Goal: Task Accomplishment & Management: Complete application form

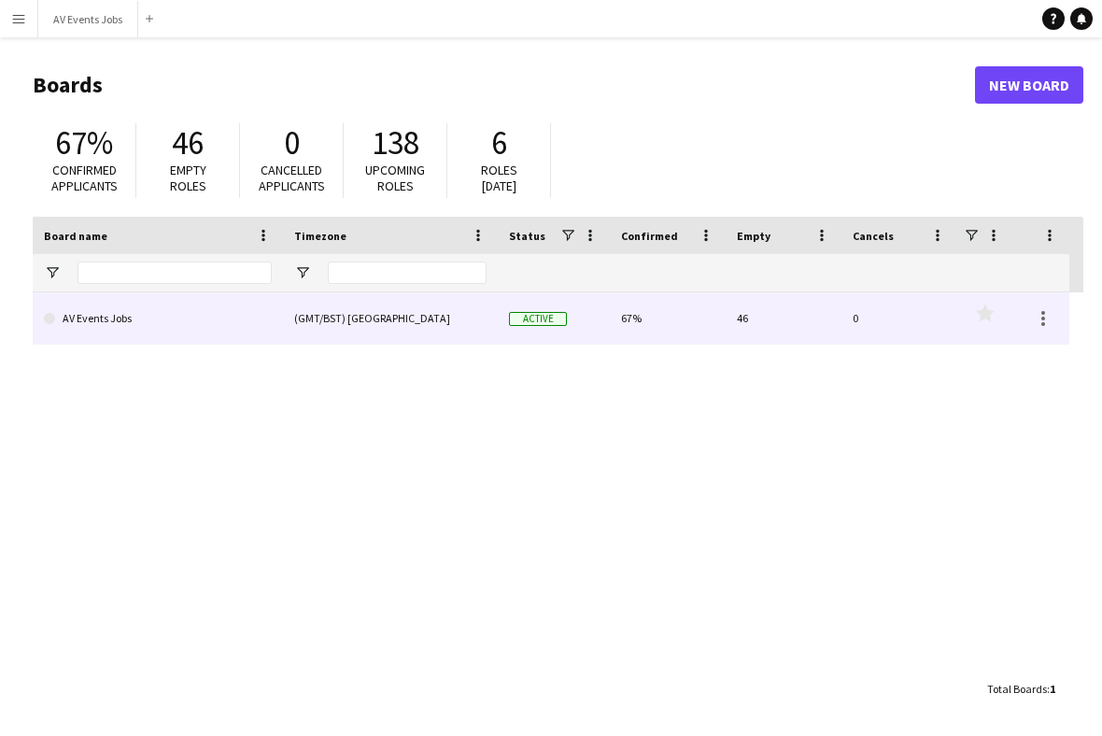
click at [230, 312] on link "AV Events Jobs" at bounding box center [158, 318] width 228 height 52
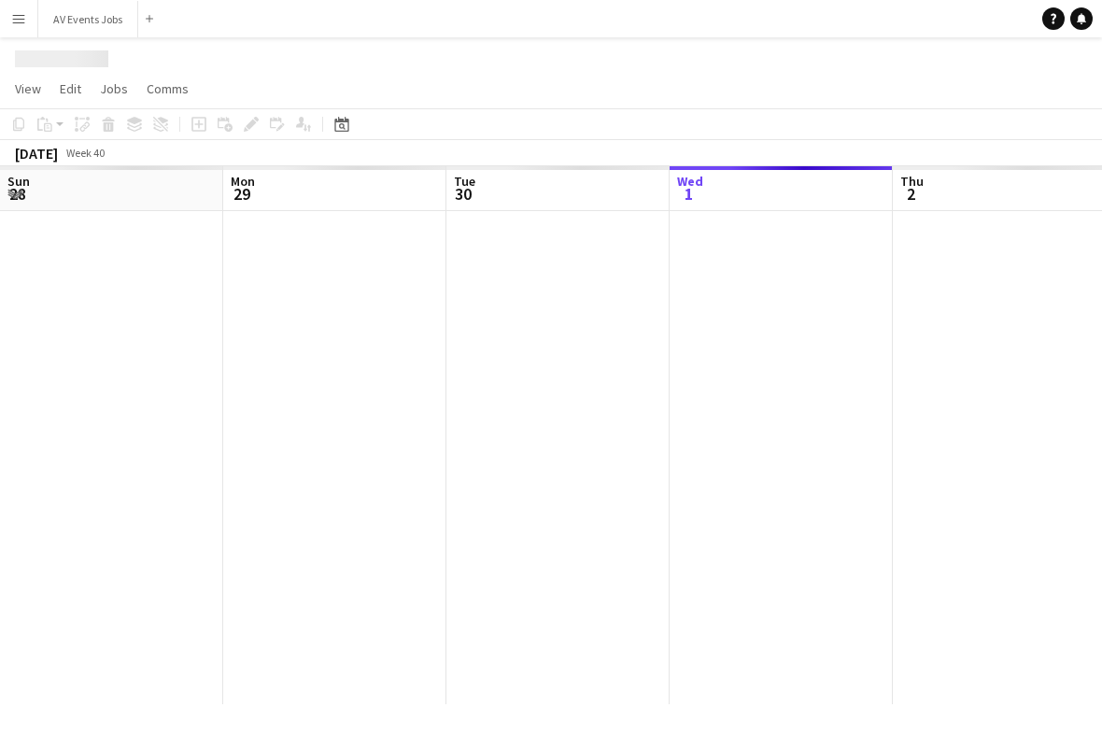
scroll to position [0, 446]
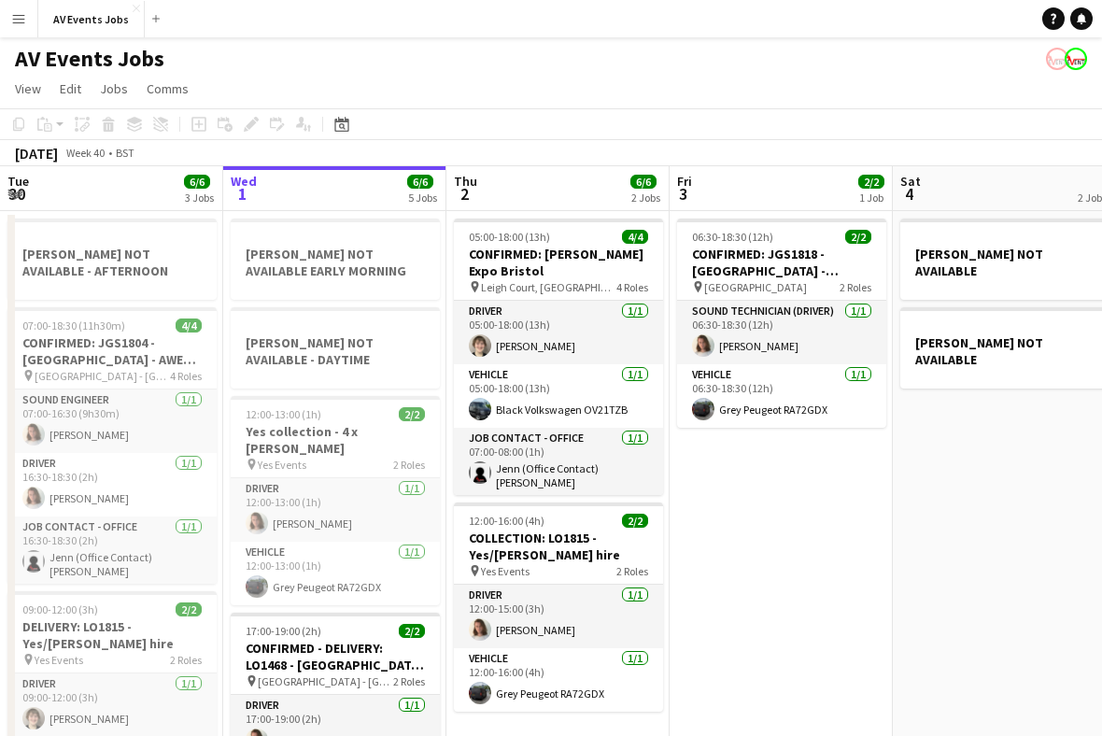
click at [586, 262] on h3 "CONFIRMED: [PERSON_NAME] Expo Bristol" at bounding box center [558, 263] width 209 height 34
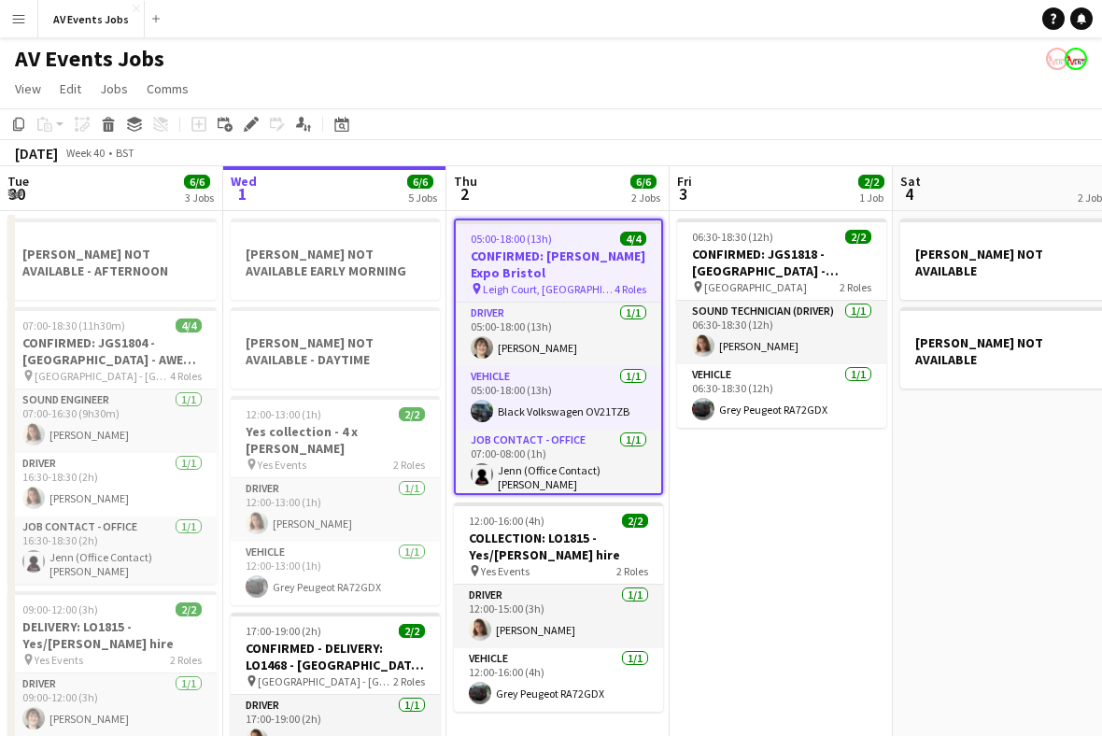
click at [572, 260] on h3 "CONFIRMED: [PERSON_NAME] Expo Bristol" at bounding box center [558, 265] width 205 height 34
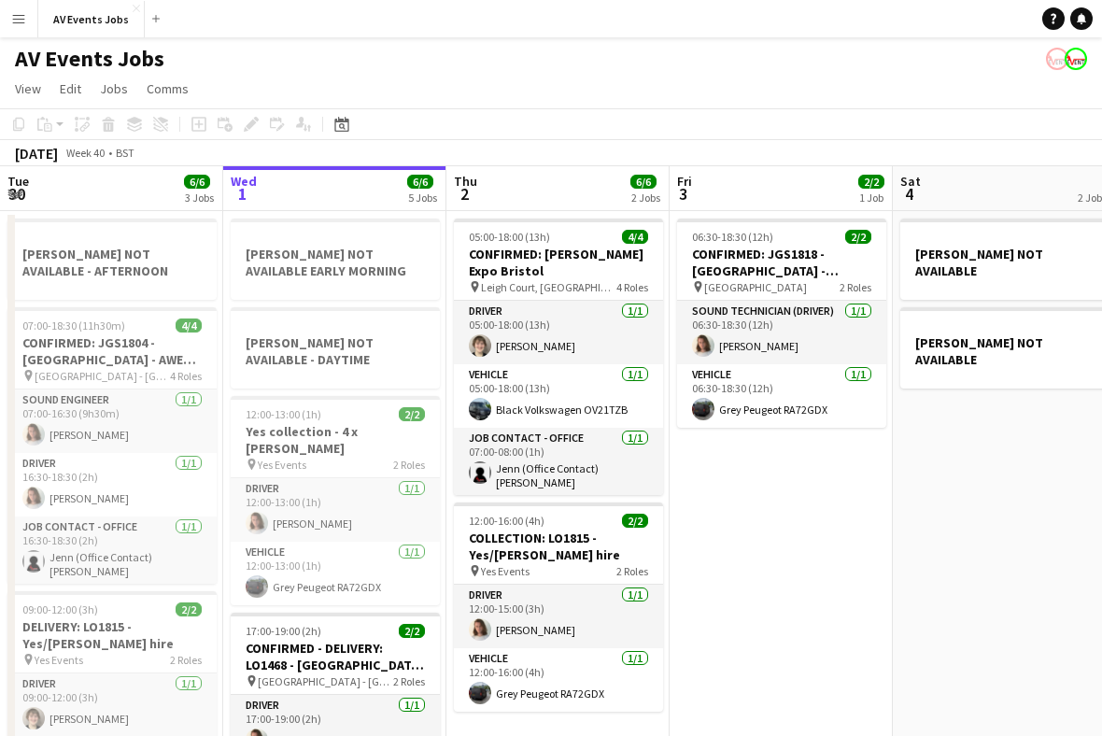
click at [592, 262] on h3 "CONFIRMED: [PERSON_NAME] Expo Bristol" at bounding box center [558, 263] width 209 height 34
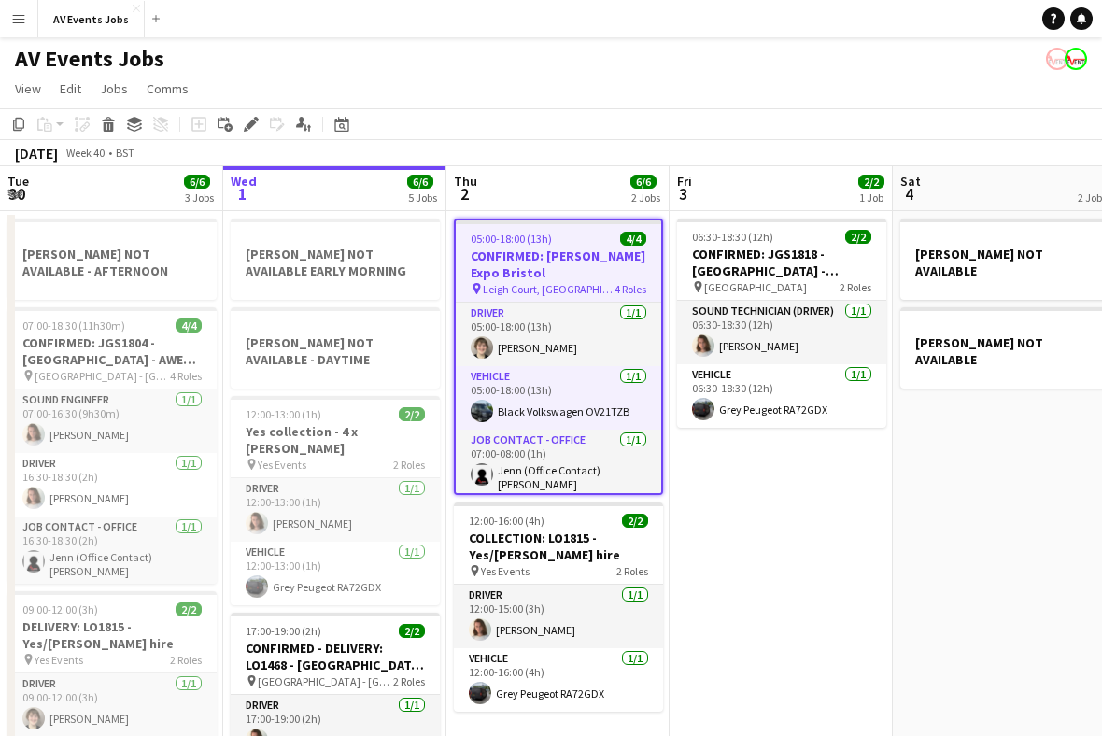
click at [249, 122] on icon "Edit" at bounding box center [251, 124] width 15 height 15
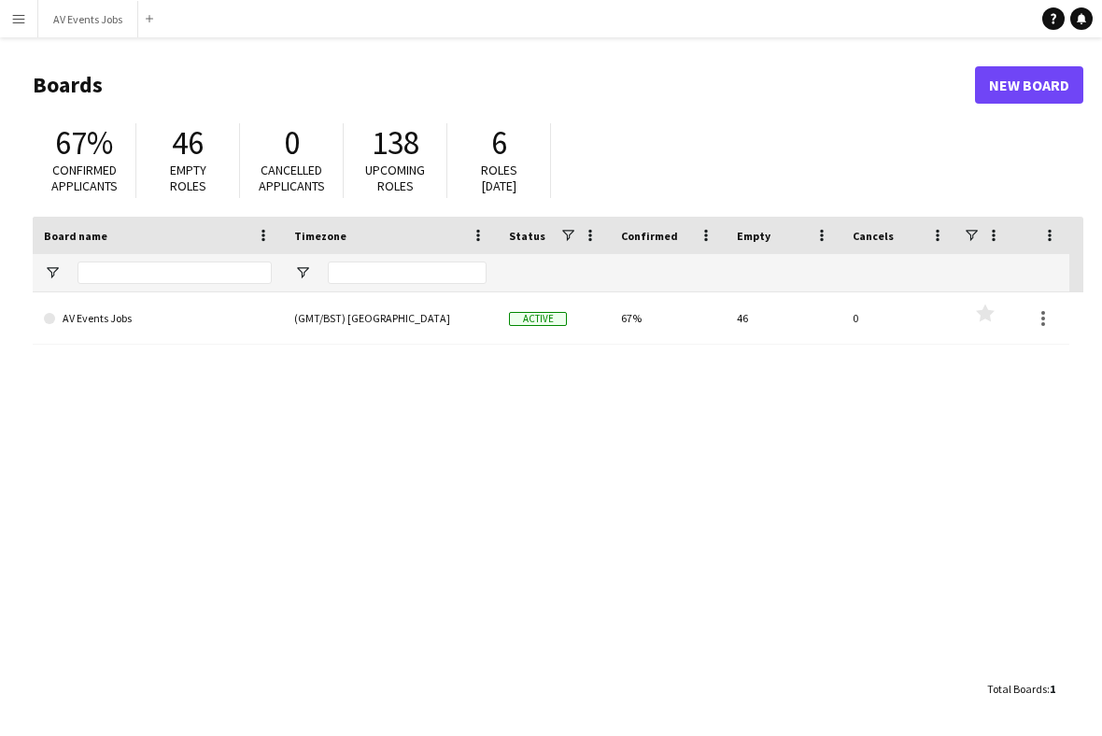
click at [241, 309] on link "AV Events Jobs" at bounding box center [158, 318] width 228 height 52
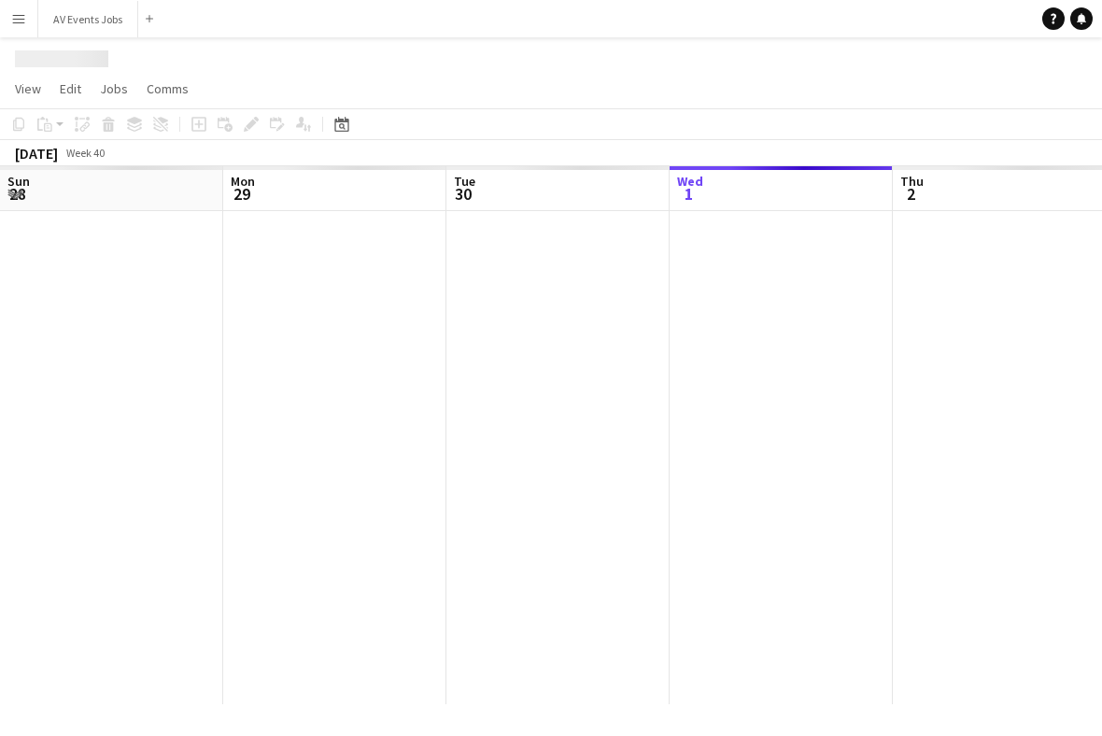
scroll to position [0, 446]
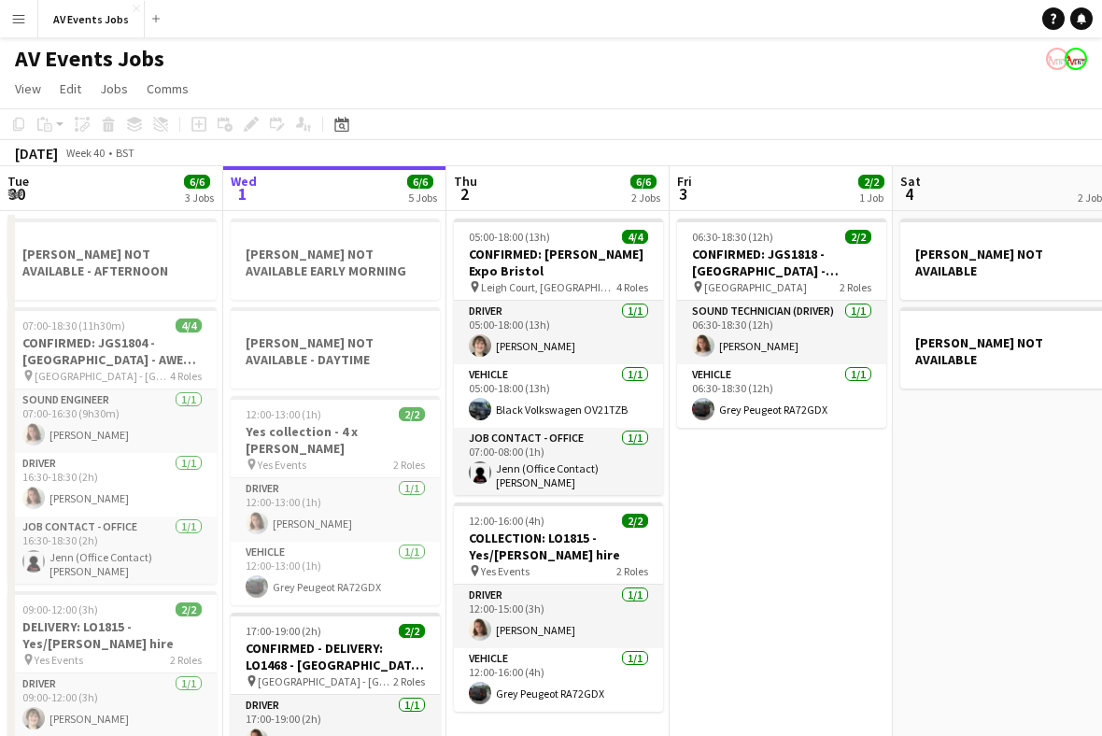
click at [351, 112] on app-toolbar "Copy Paste Paste Command V Paste with crew Command Shift V Paste linked Job Del…" at bounding box center [551, 124] width 1102 height 32
click at [347, 124] on icon "Date picker" at bounding box center [341, 124] width 15 height 15
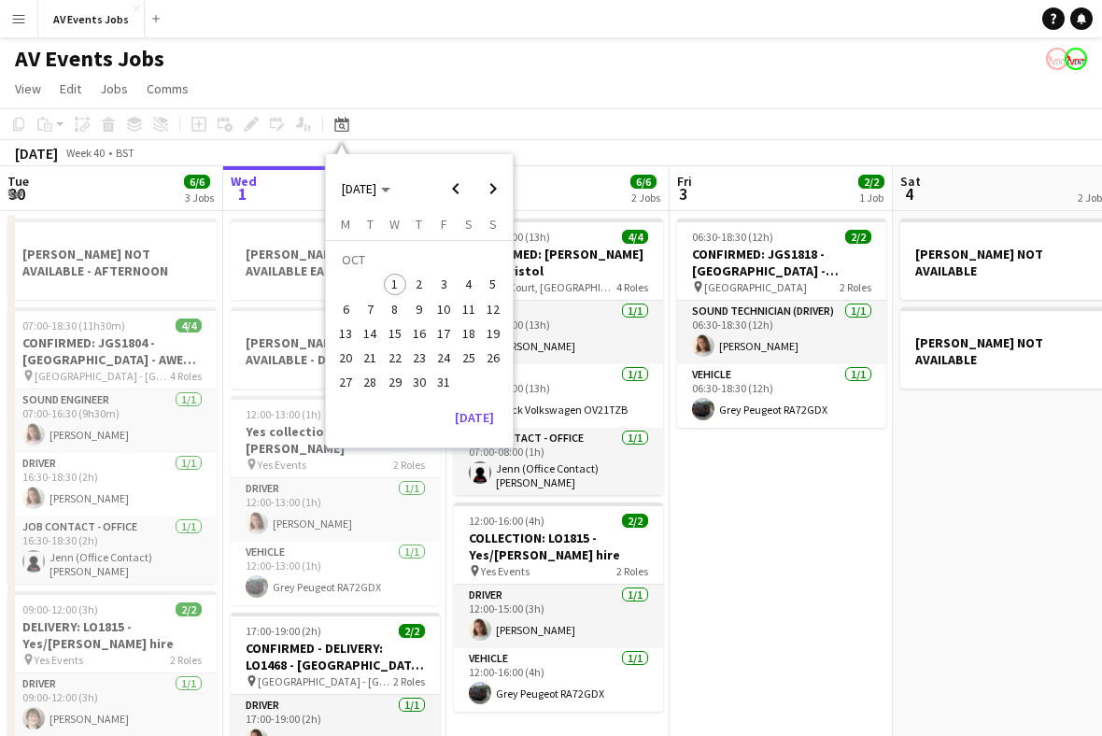
click at [424, 336] on span "16" at bounding box center [419, 333] width 22 height 22
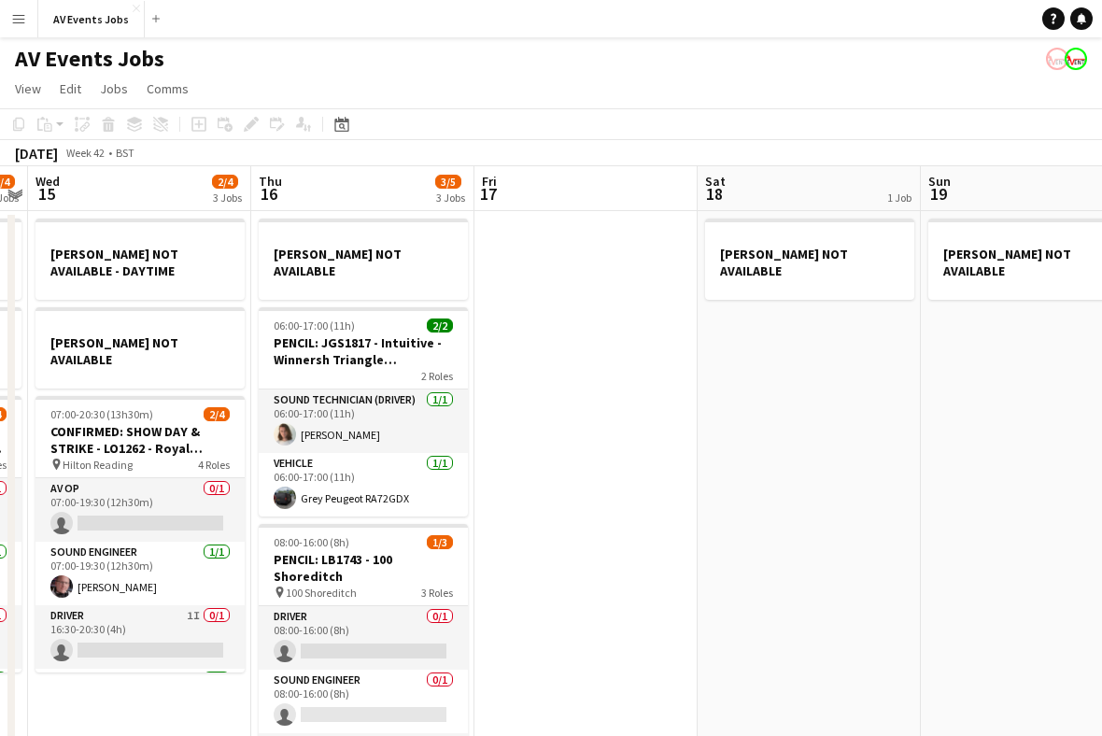
click at [383, 672] on app-card-role "Sound Engineer 0/1 08:00-16:00 (8h) single-neutral-actions" at bounding box center [363, 702] width 209 height 64
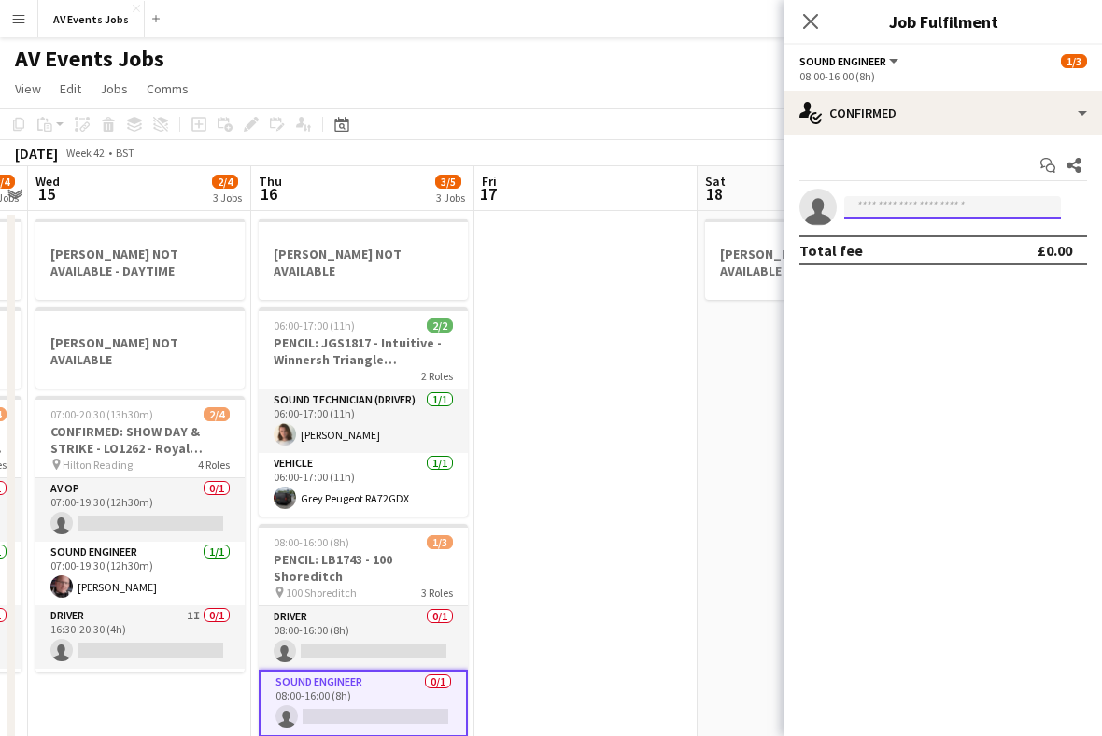
click at [921, 212] on input at bounding box center [952, 207] width 217 height 22
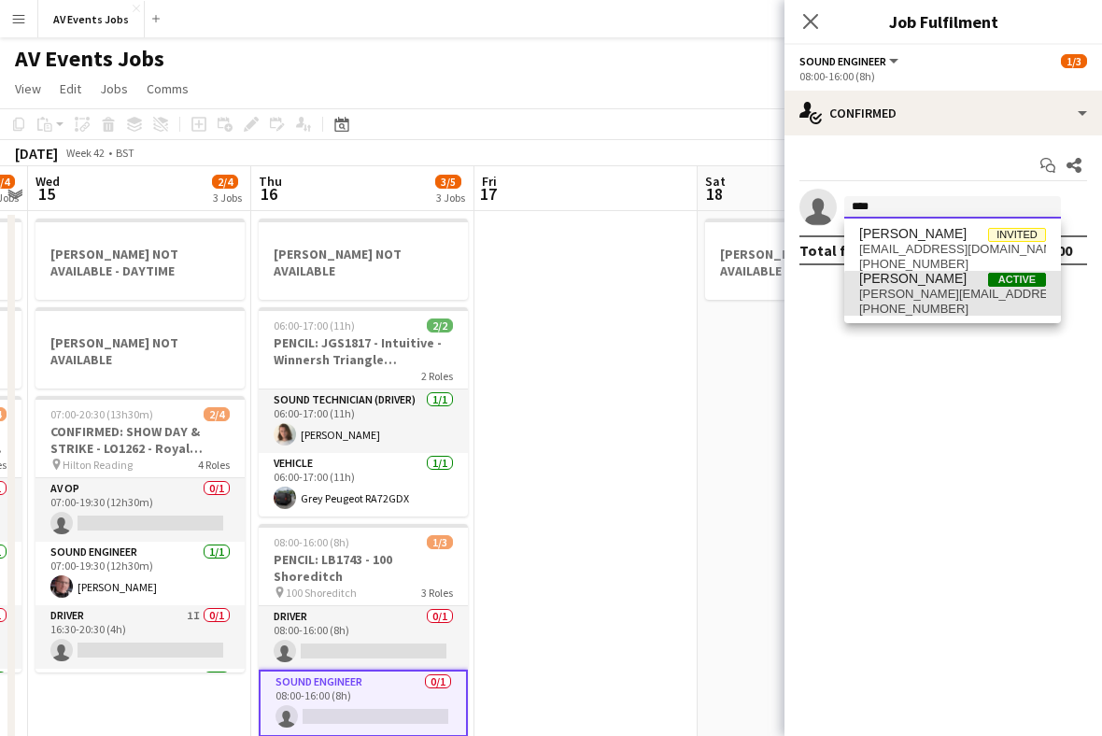
type input "****"
click at [958, 302] on span "+447973212292" at bounding box center [952, 309] width 187 height 15
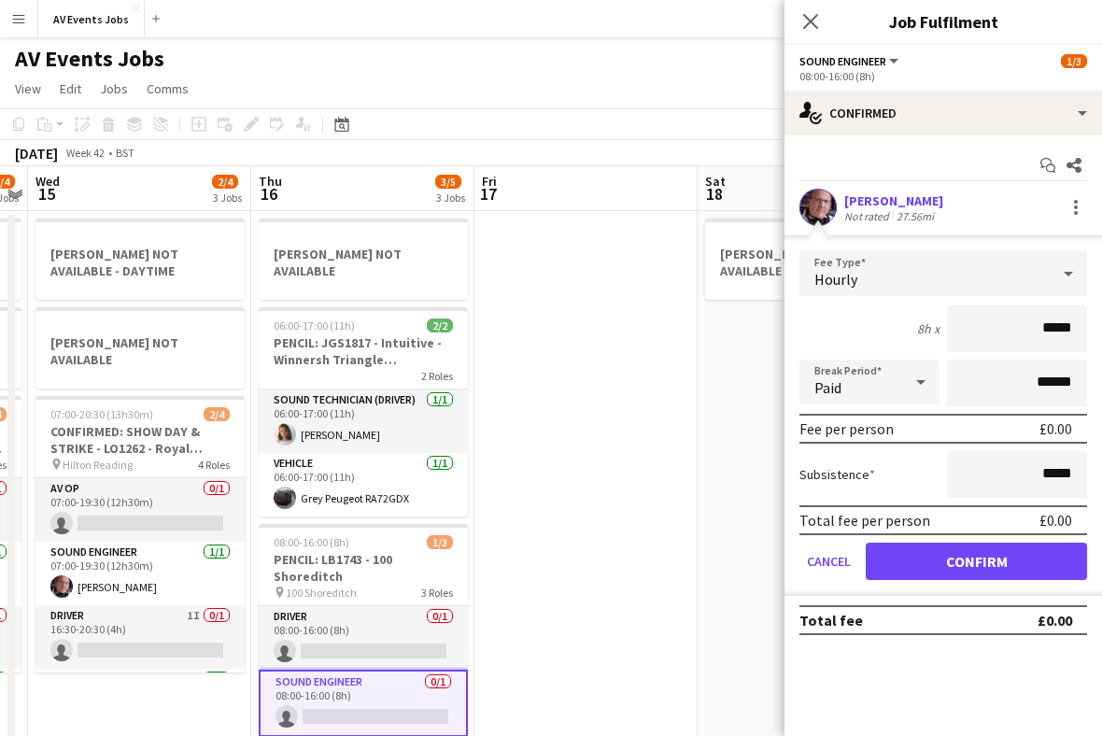
click at [386, 557] on h3 "PENCIL: LB1743 - 100 Shoreditch" at bounding box center [363, 568] width 209 height 34
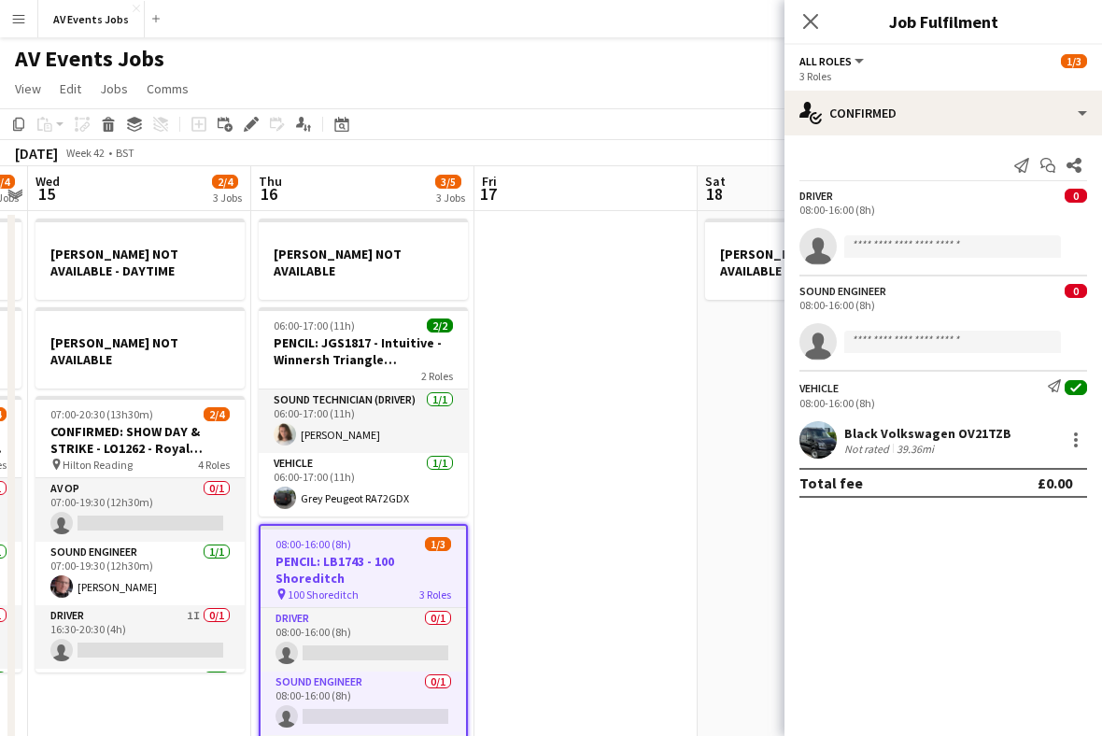
click at [384, 693] on app-card-role "Sound Engineer 0/1 08:00-16:00 (8h) single-neutral-actions" at bounding box center [363, 704] width 205 height 64
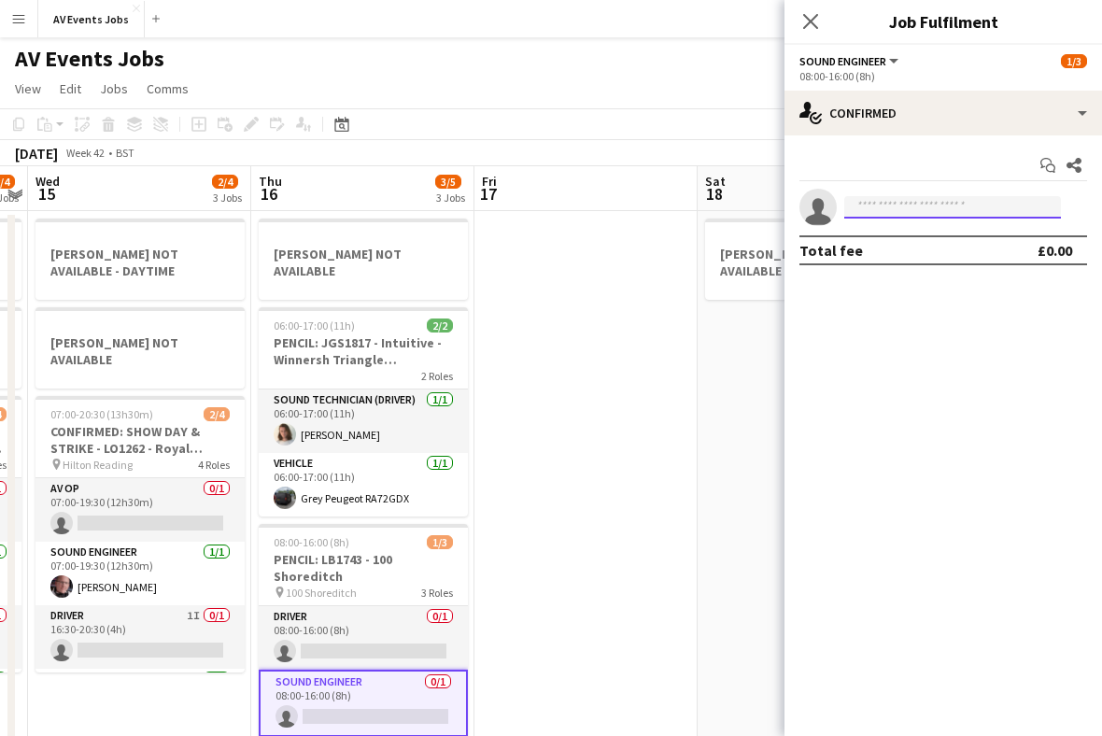
click at [926, 211] on input at bounding box center [952, 207] width 217 height 22
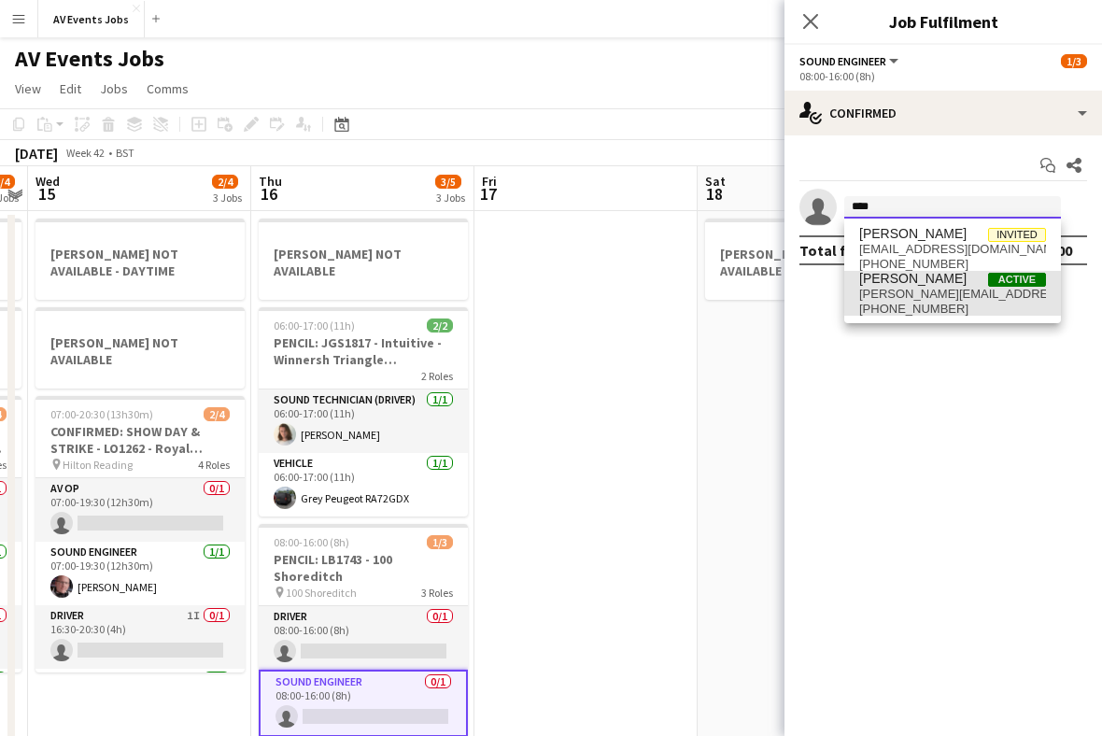
type input "****"
click at [990, 303] on span "+447973212292" at bounding box center [952, 309] width 187 height 15
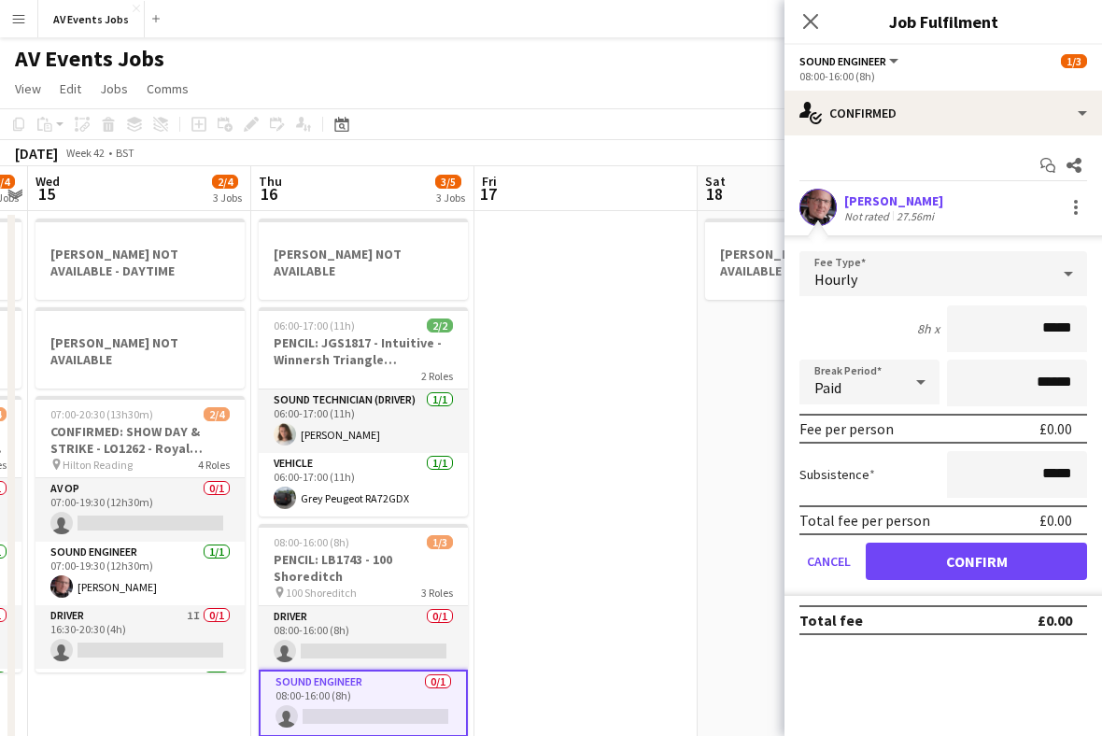
click at [1017, 564] on button "Confirm" at bounding box center [976, 561] width 221 height 37
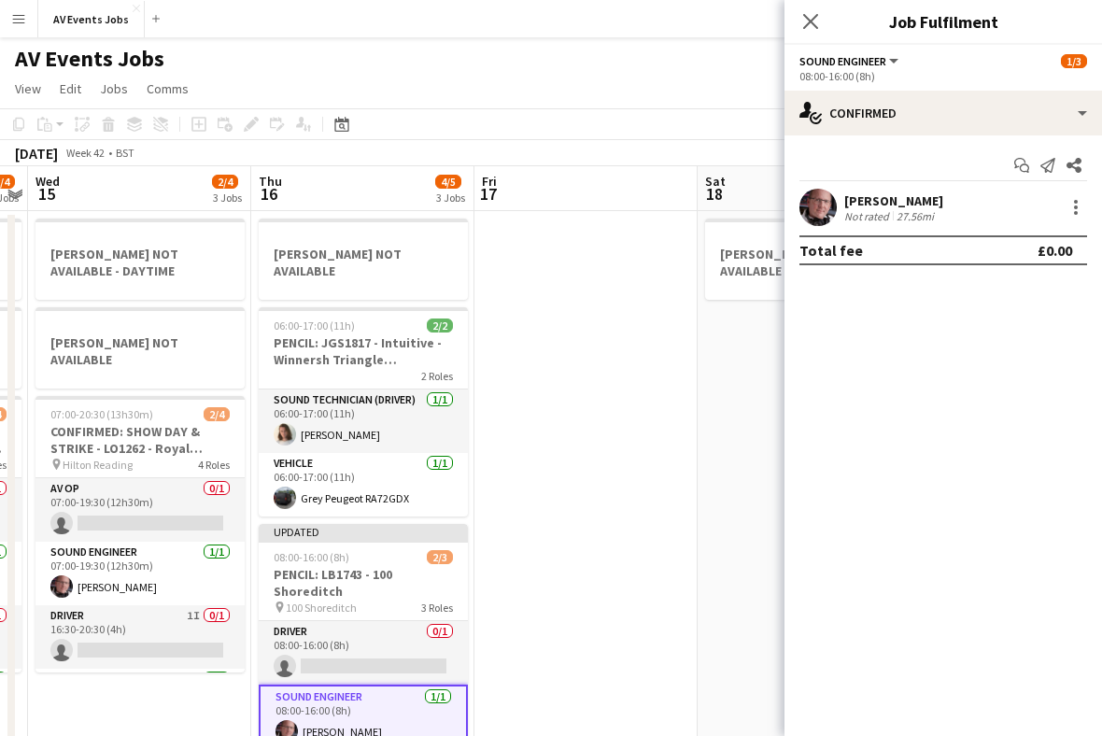
click at [817, 29] on icon "Close pop-in" at bounding box center [810, 21] width 15 height 15
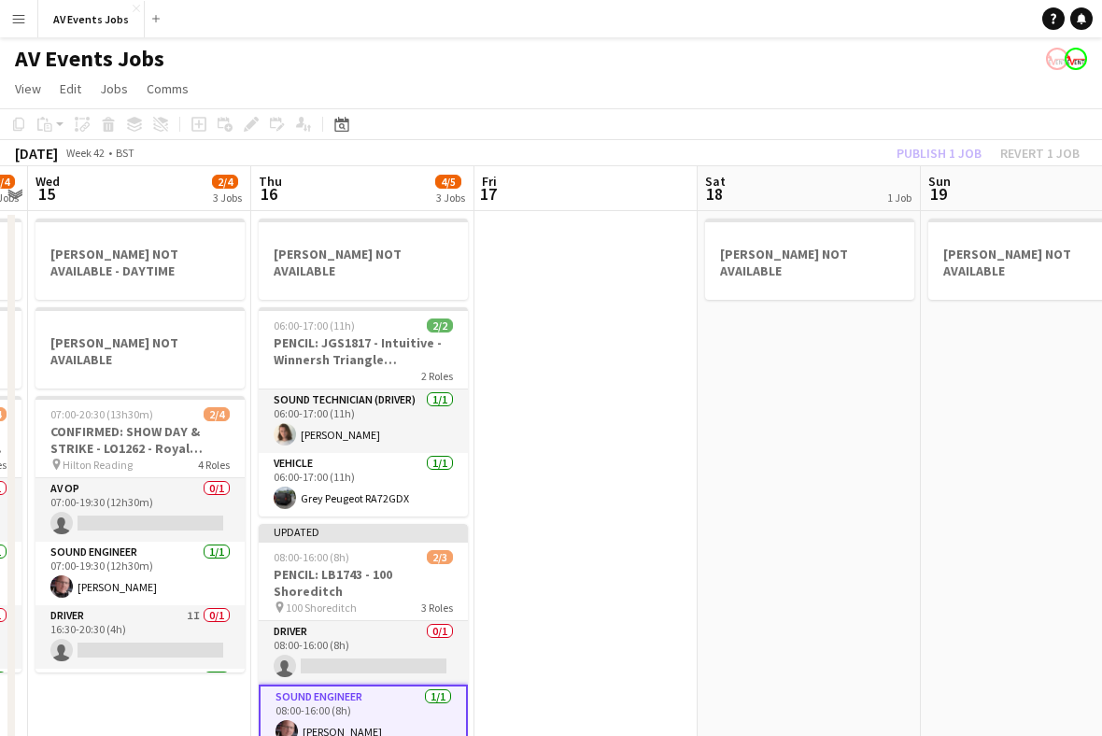
click at [347, 577] on h3 "PENCIL: LB1743 - 100 Shoreditch" at bounding box center [363, 583] width 209 height 34
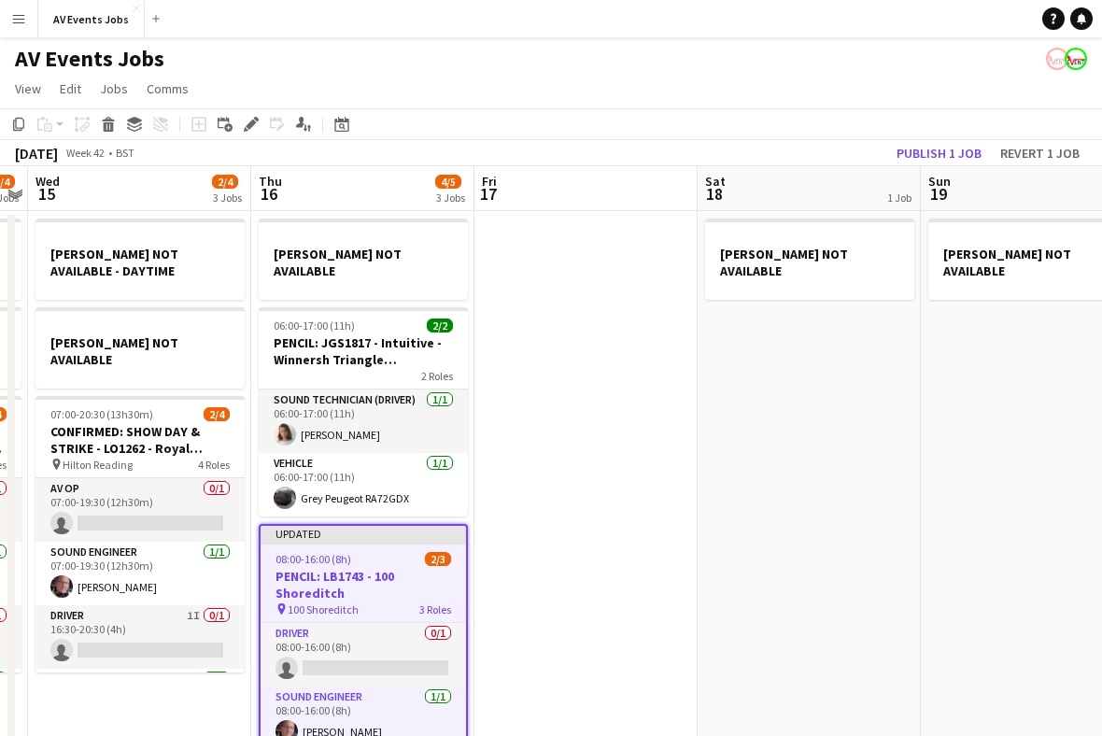
click at [260, 122] on div "Edit" at bounding box center [251, 124] width 22 height 22
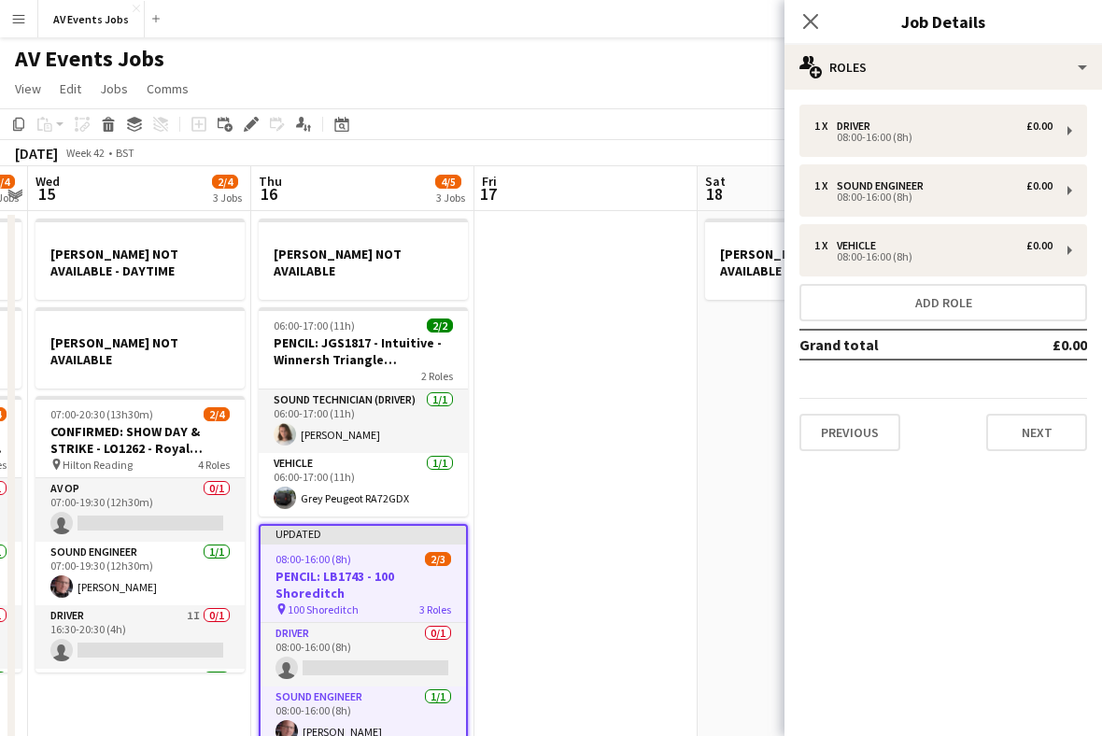
click at [1040, 446] on button "Next" at bounding box center [1036, 432] width 101 height 37
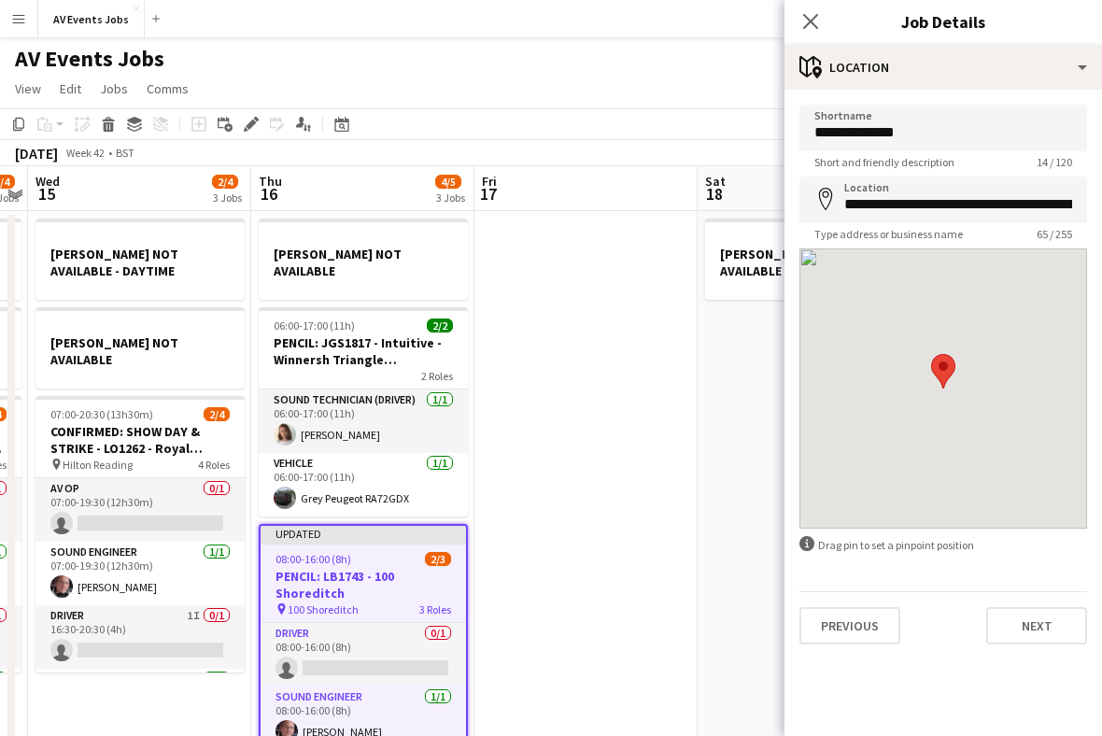
click at [1037, 625] on button "Next" at bounding box center [1036, 625] width 101 height 37
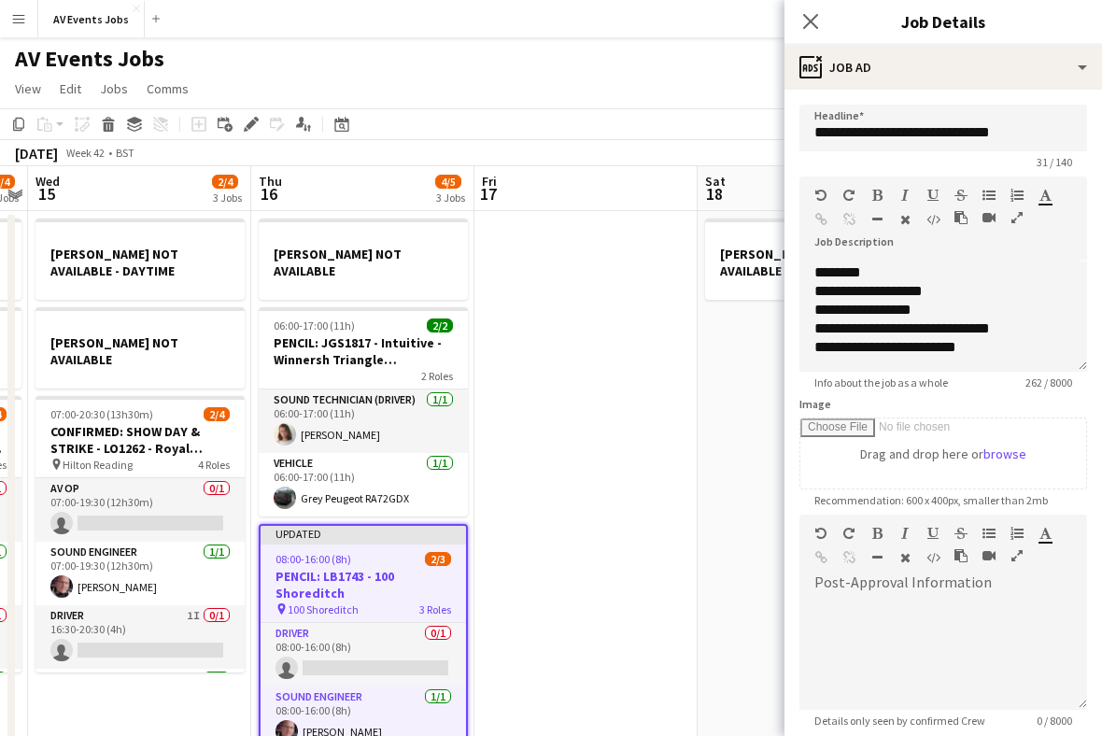
scroll to position [108, 0]
click at [1020, 362] on div "**********" at bounding box center [944, 316] width 288 height 112
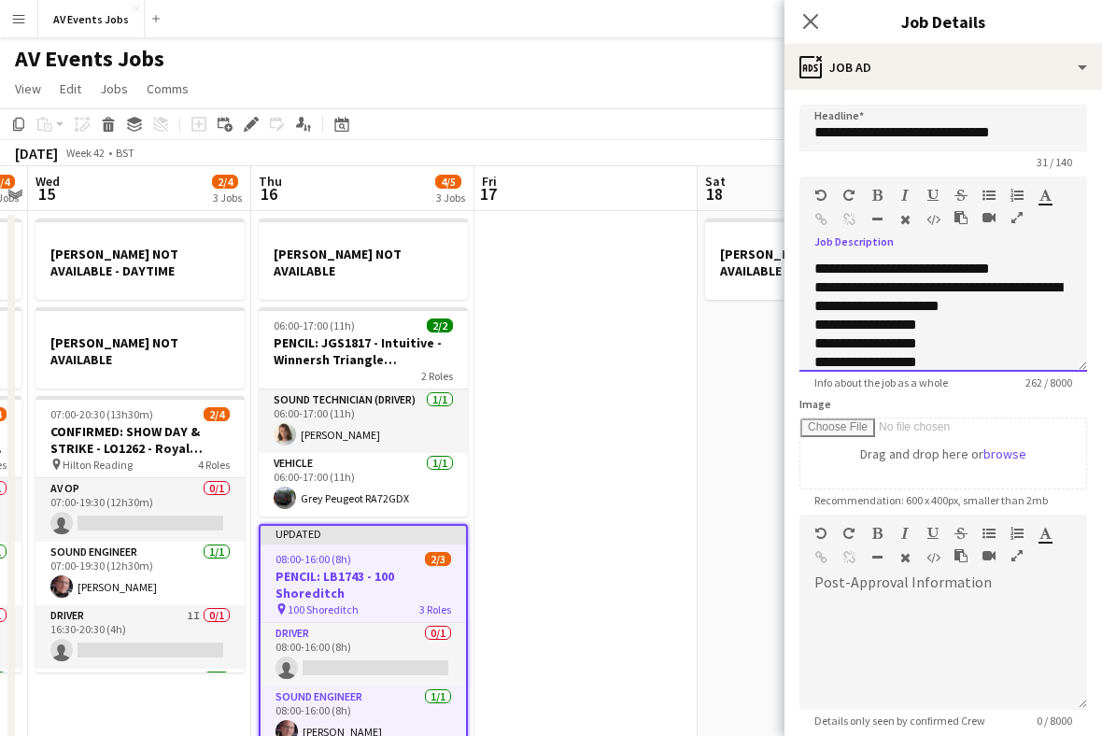
scroll to position [0, 0]
click at [819, 270] on span "**********" at bounding box center [902, 269] width 176 height 14
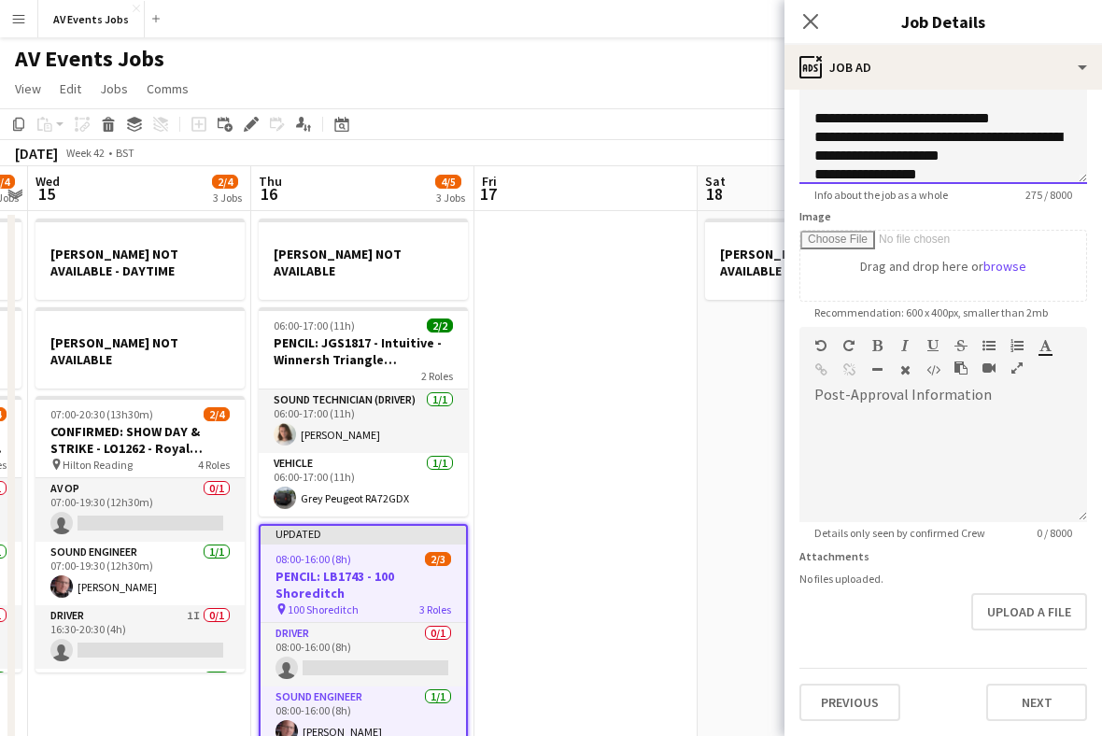
scroll to position [190, 0]
click at [918, 618] on div "Upload a file" at bounding box center [944, 611] width 288 height 37
click at [1040, 696] on button "Next" at bounding box center [1036, 702] width 101 height 37
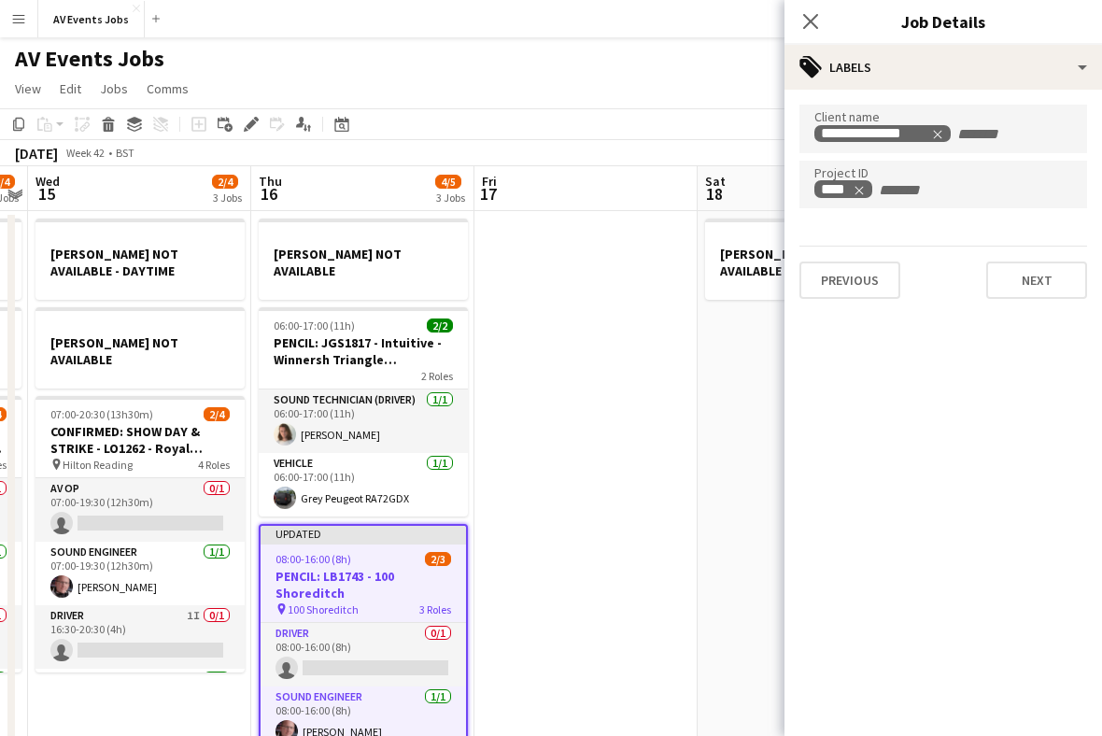
scroll to position [0, 0]
click at [1046, 288] on button "Next" at bounding box center [1036, 280] width 101 height 37
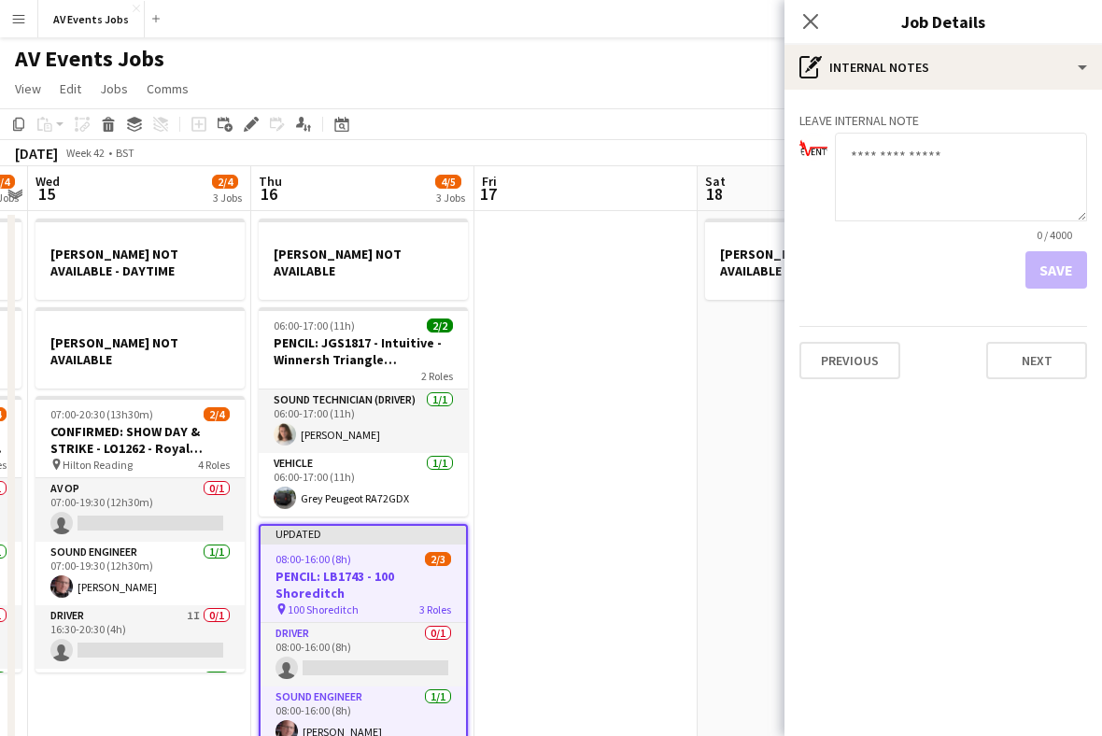
click at [1055, 375] on button "Next" at bounding box center [1036, 360] width 101 height 37
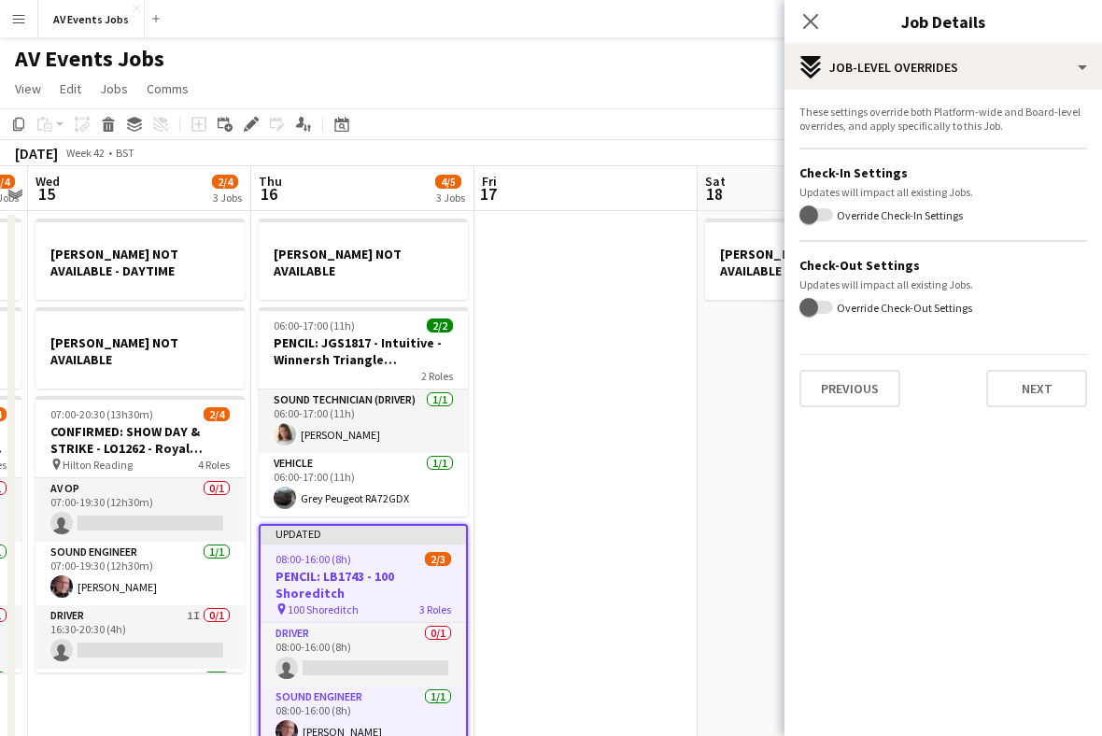
click at [1034, 391] on button "Next" at bounding box center [1036, 388] width 101 height 37
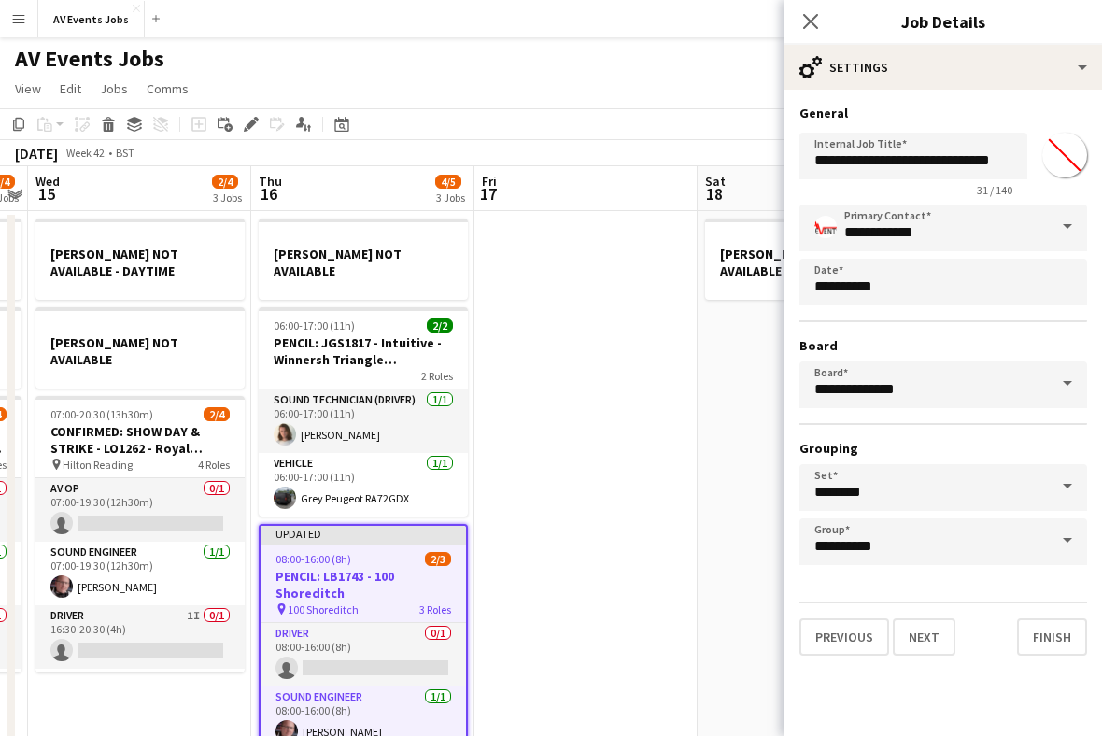
click at [1055, 644] on button "Finish" at bounding box center [1052, 636] width 70 height 37
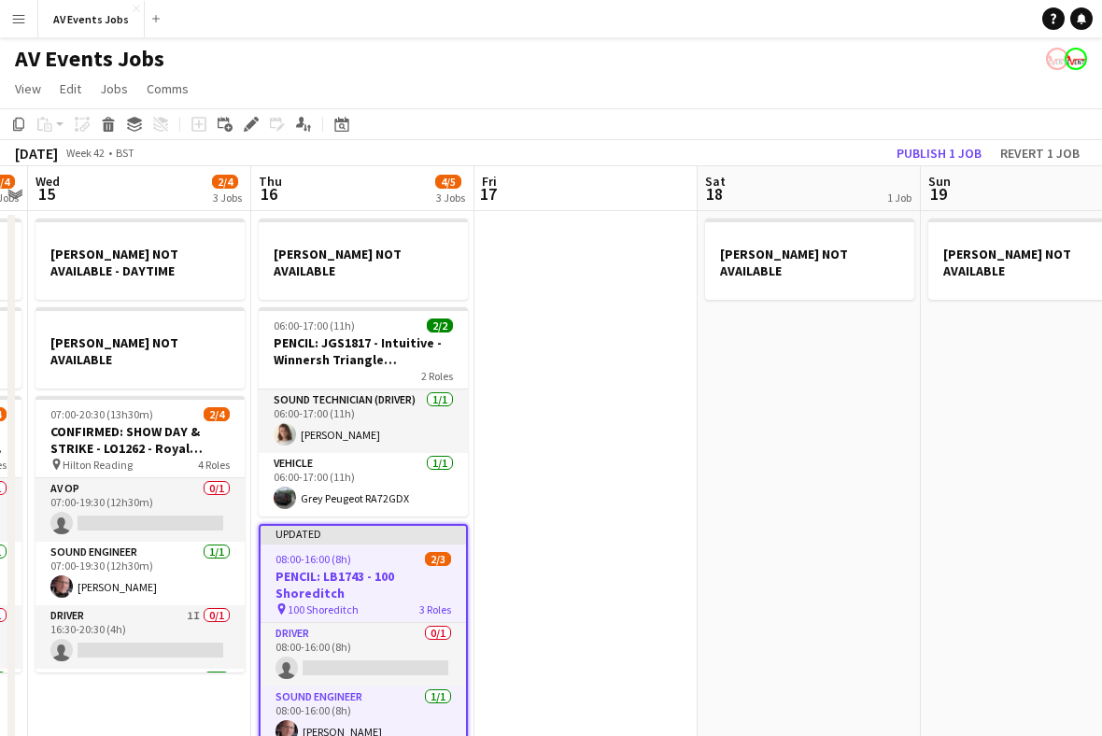
click at [956, 153] on button "Publish 1 job" at bounding box center [939, 153] width 100 height 24
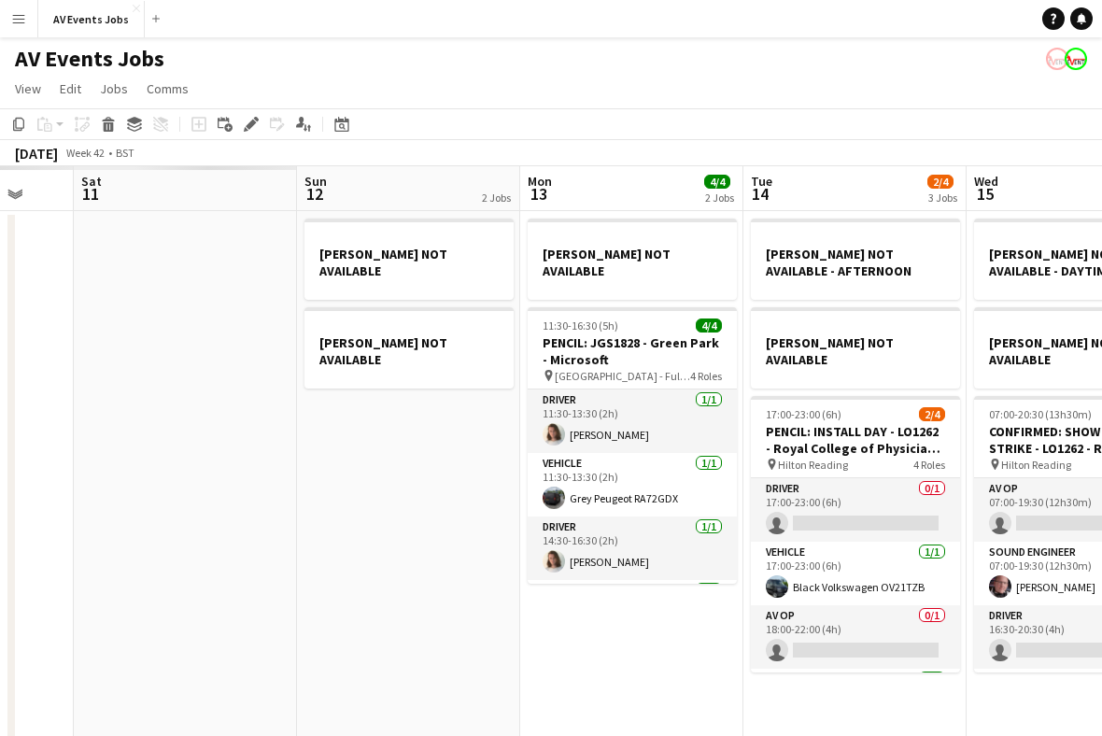
scroll to position [0, 571]
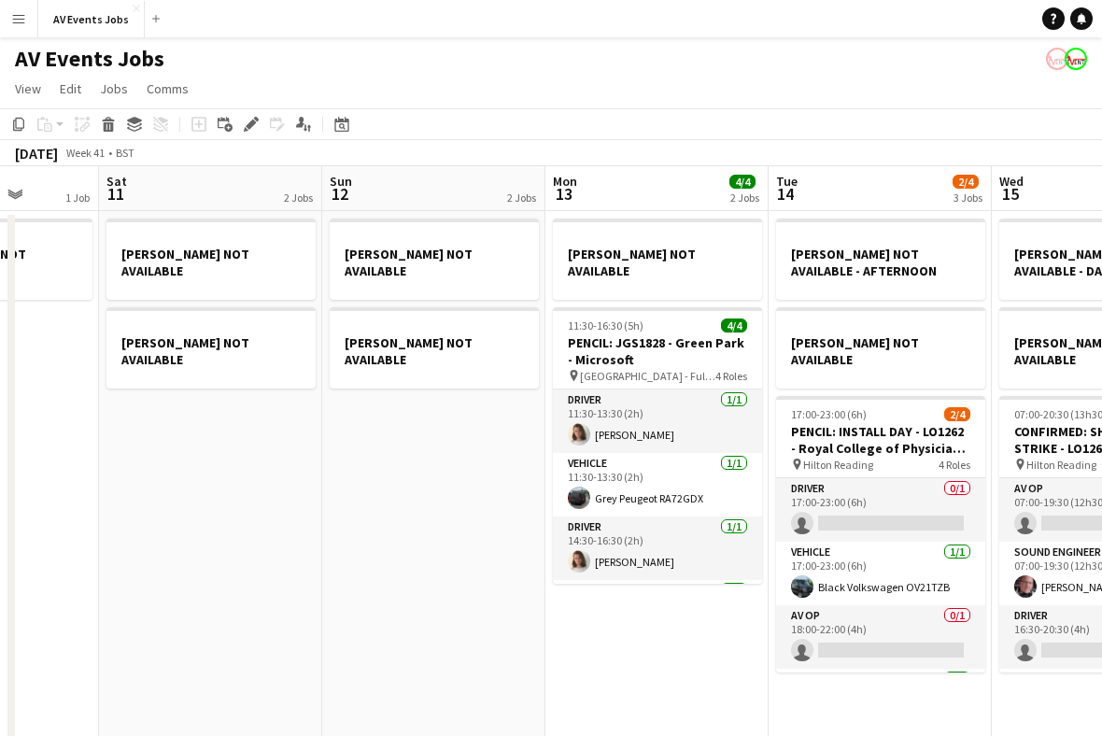
click at [350, 121] on div "Date picker" at bounding box center [342, 124] width 22 height 22
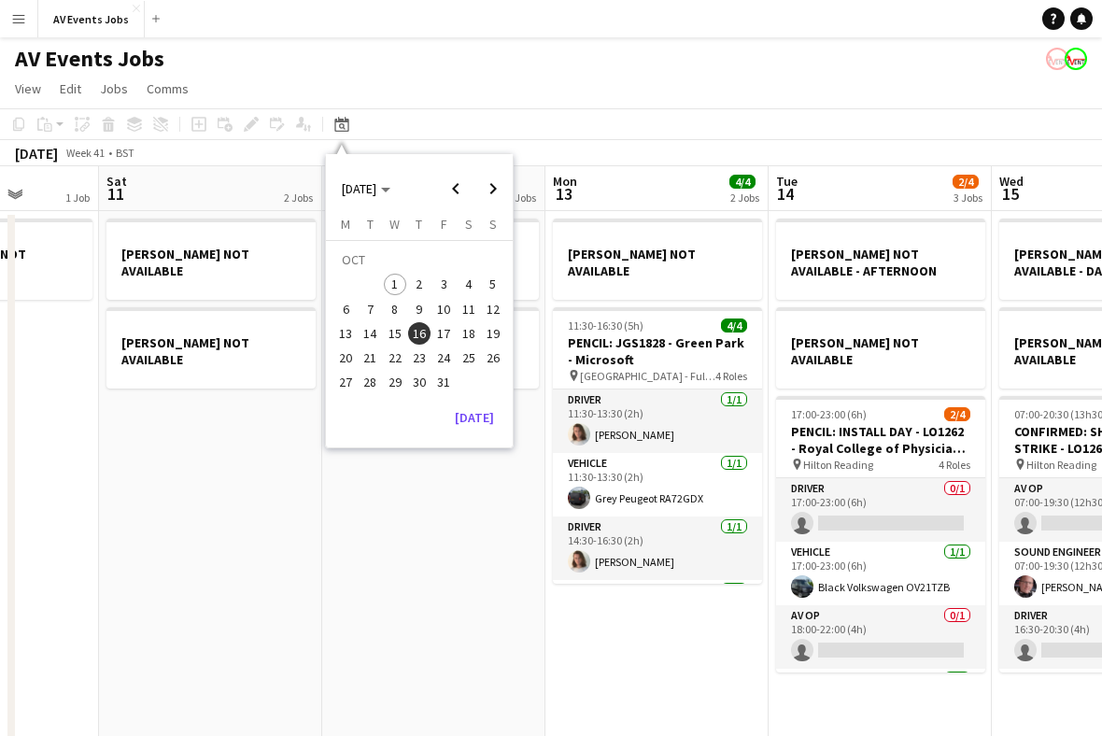
click at [488, 419] on button "[DATE]" at bounding box center [474, 418] width 54 height 30
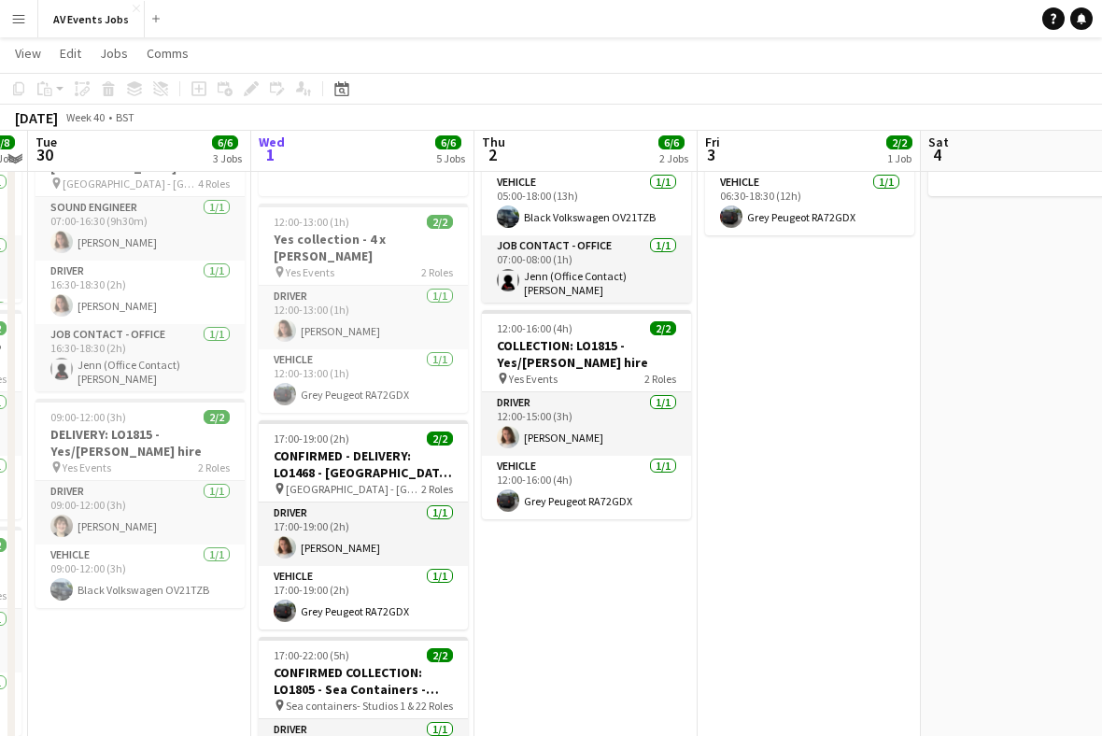
scroll to position [194, 0]
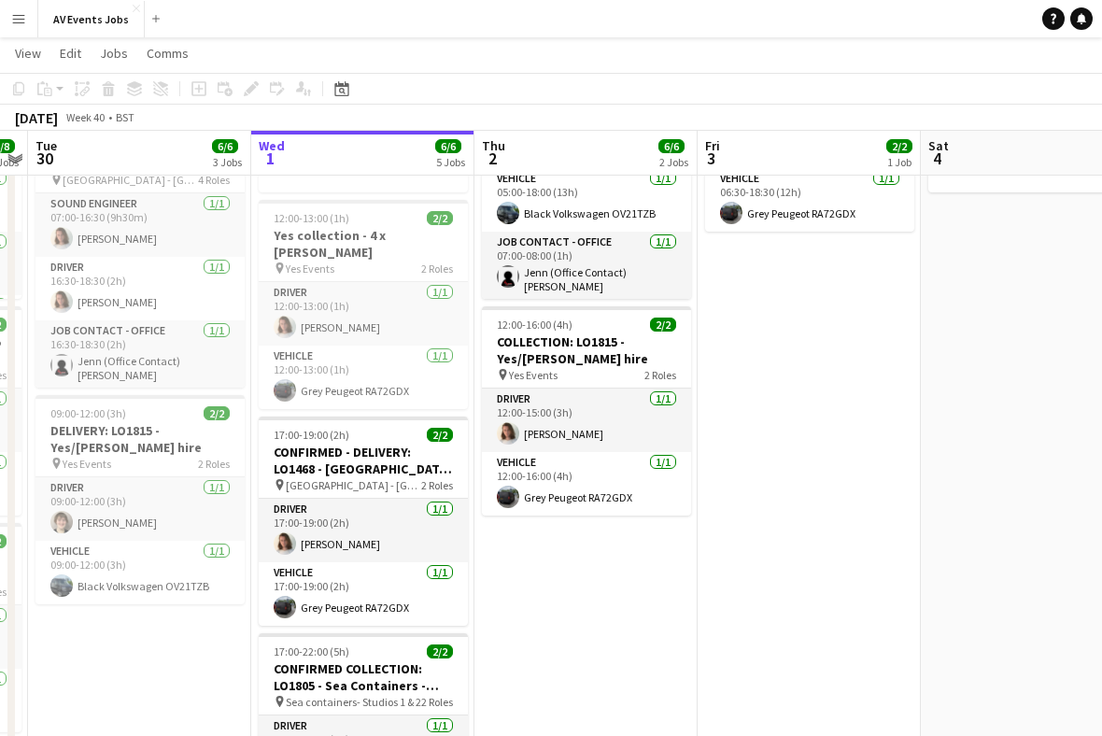
click at [608, 586] on app-date-cell "05:00-18:00 (13h) 4/4 CONFIRMED: Allison Expo Bristol pin Leigh Court, Bristol …" at bounding box center [585, 609] width 223 height 1189
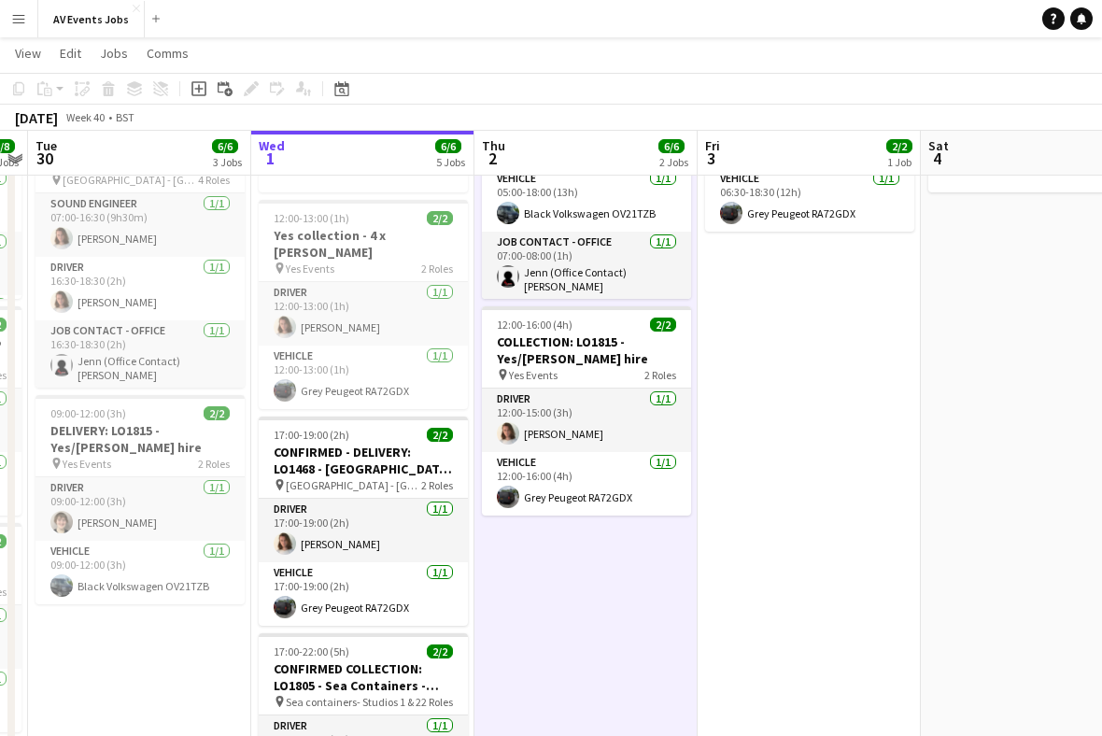
click at [194, 95] on icon at bounding box center [198, 88] width 15 height 15
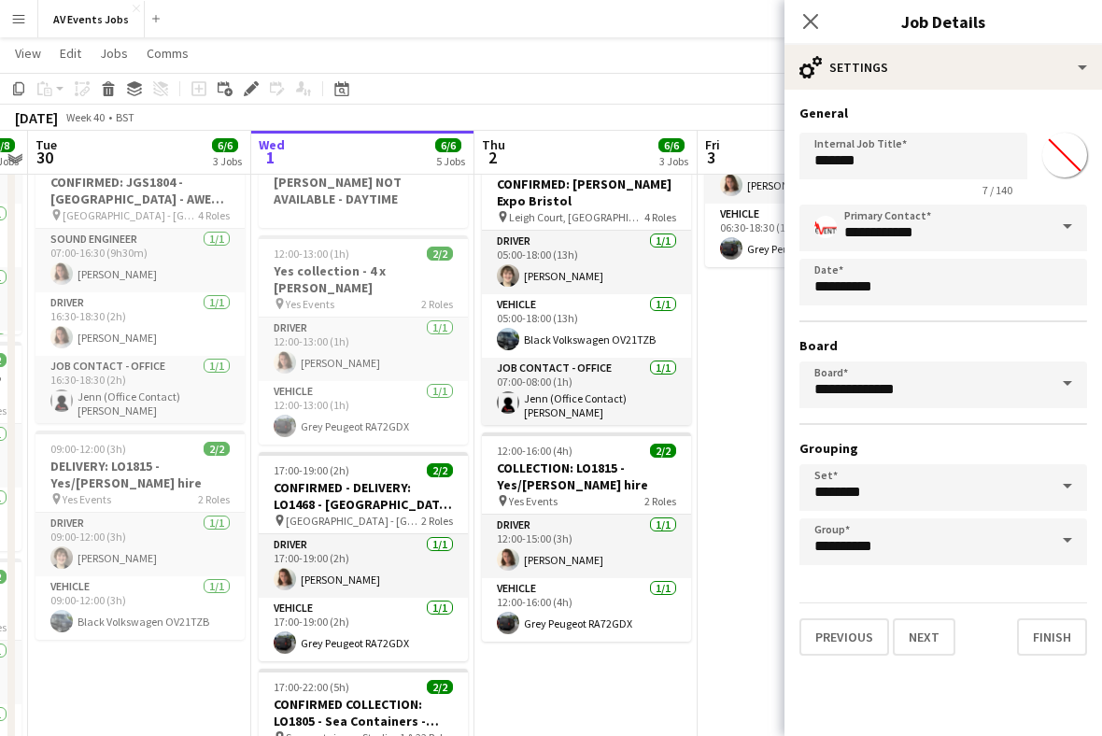
scroll to position [157, 0]
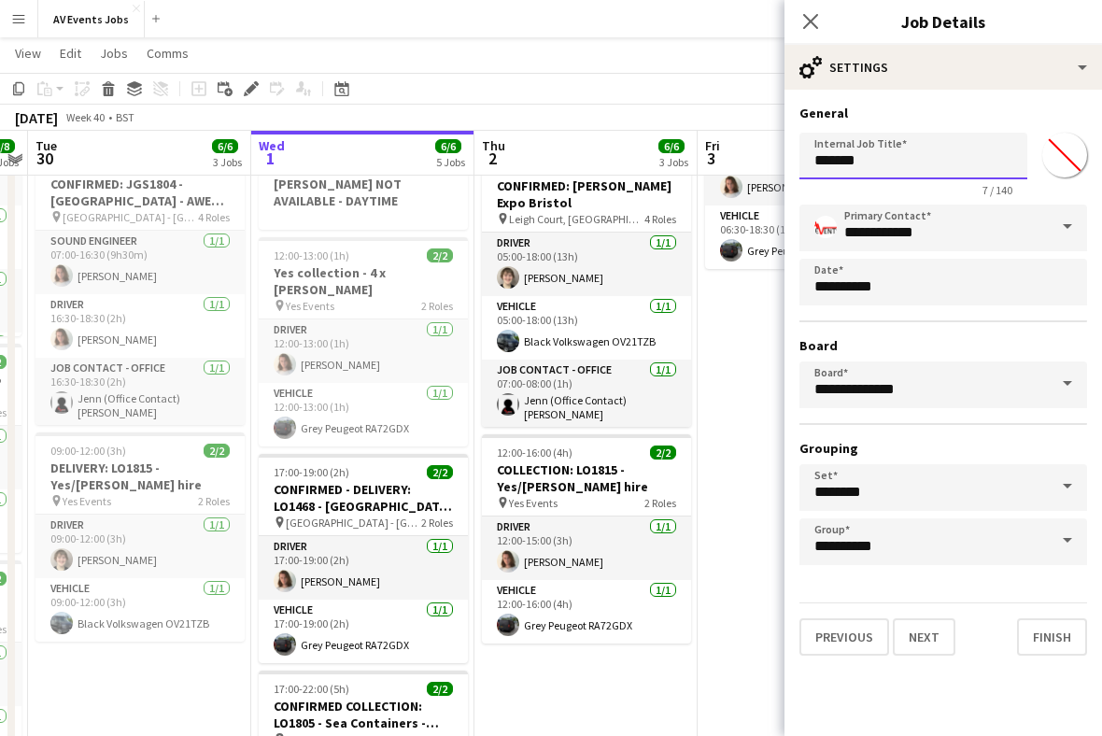
click at [899, 167] on input "*******" at bounding box center [914, 156] width 228 height 47
type input "*"
type input "**********"
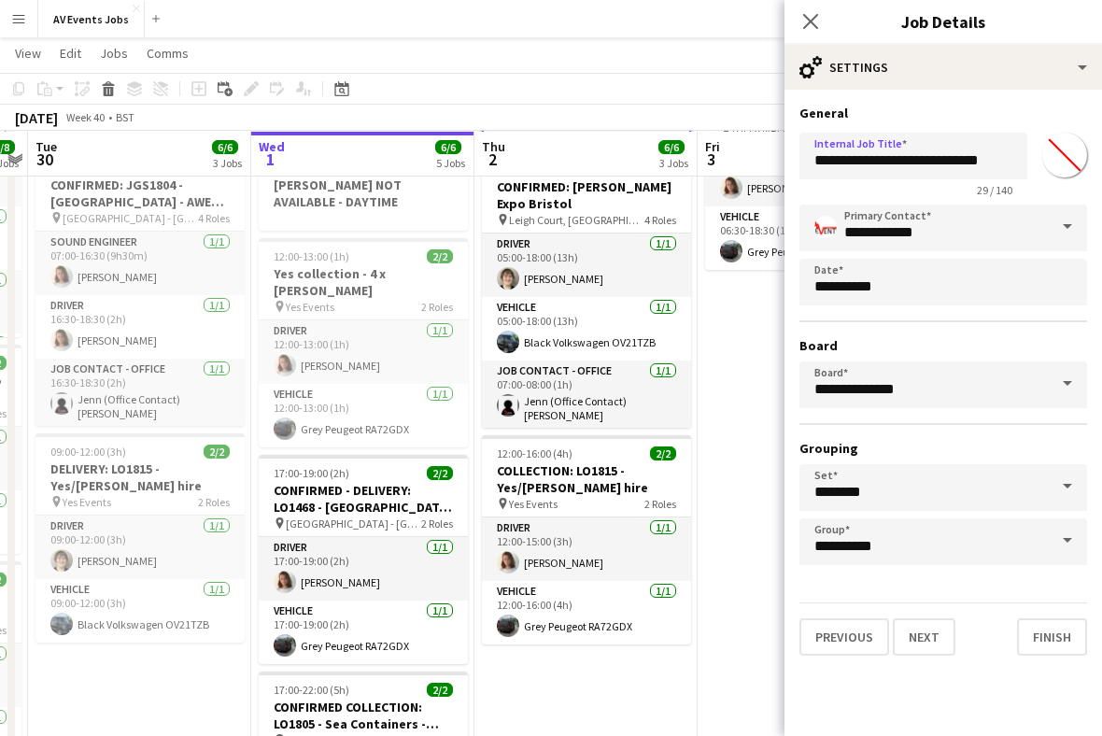
click at [933, 643] on button "Next" at bounding box center [924, 636] width 63 height 37
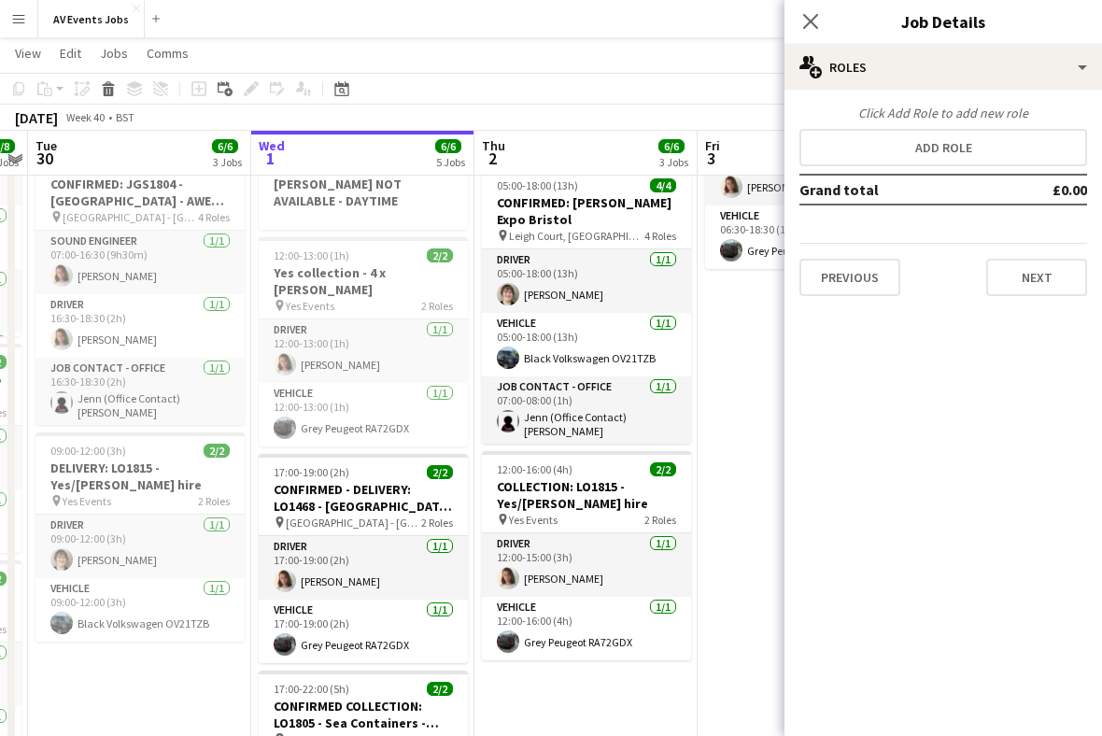
click at [806, 154] on button "Add role" at bounding box center [944, 147] width 288 height 37
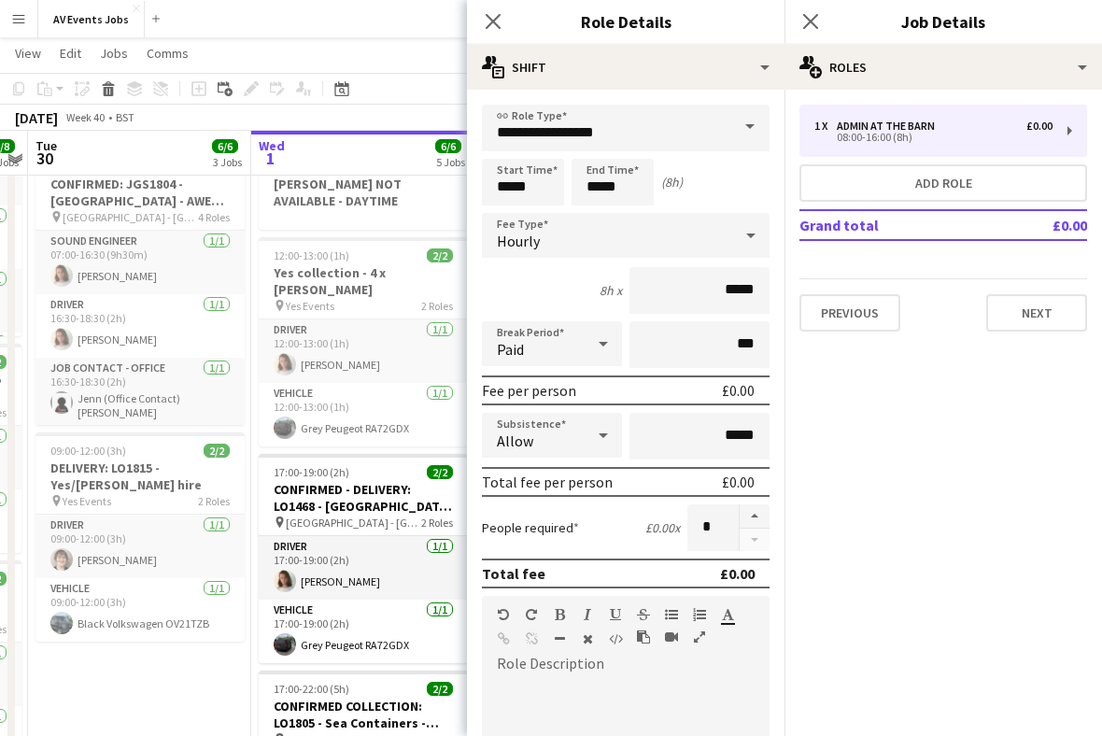
click at [737, 126] on span at bounding box center [749, 127] width 39 height 45
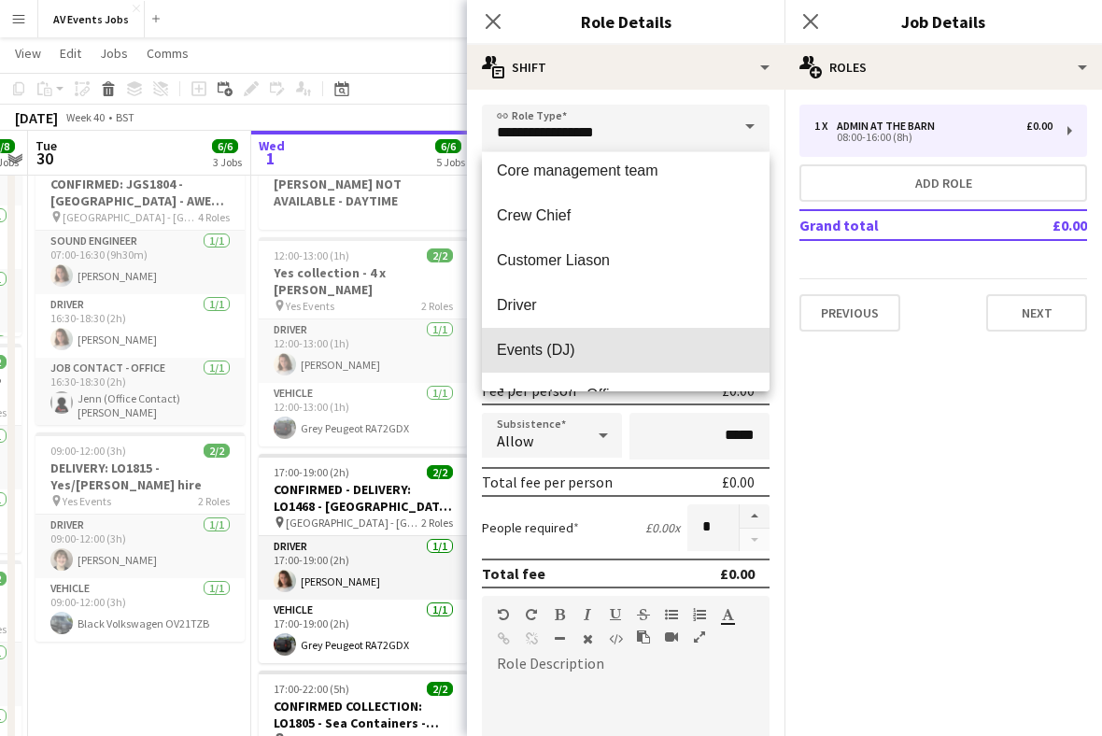
scroll to position [264, 0]
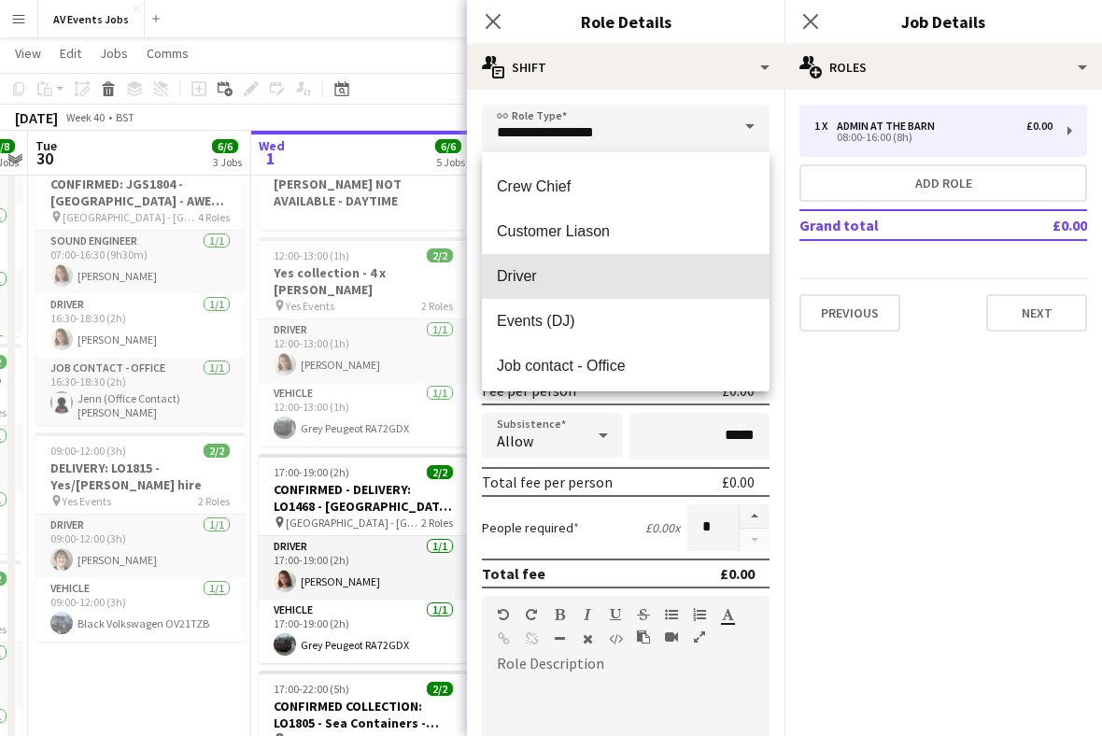
click at [672, 267] on span "Driver" at bounding box center [626, 276] width 258 height 18
type input "******"
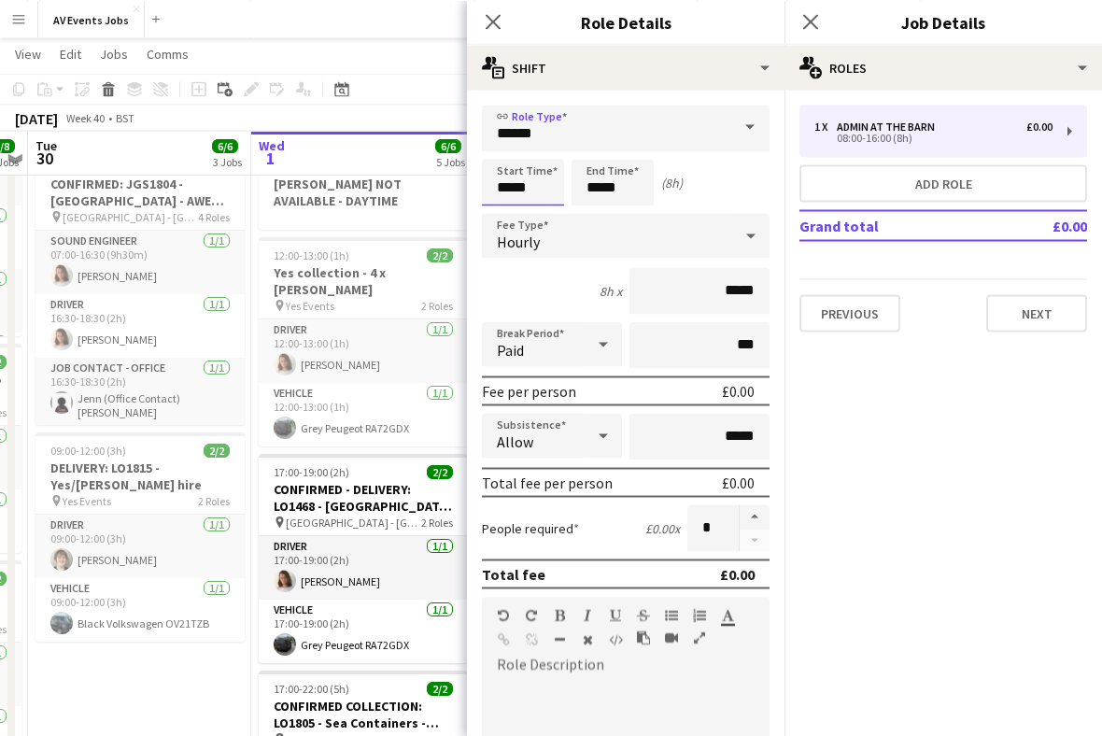
click at [540, 193] on input "*****" at bounding box center [523, 182] width 82 height 47
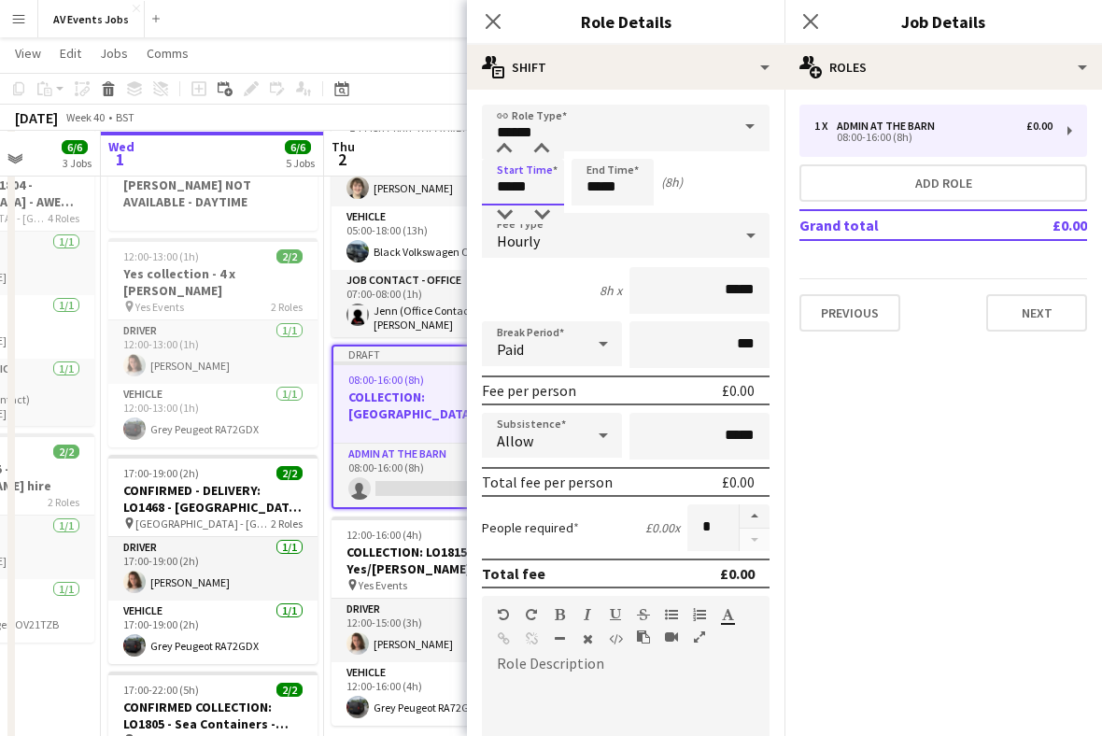
scroll to position [0, 586]
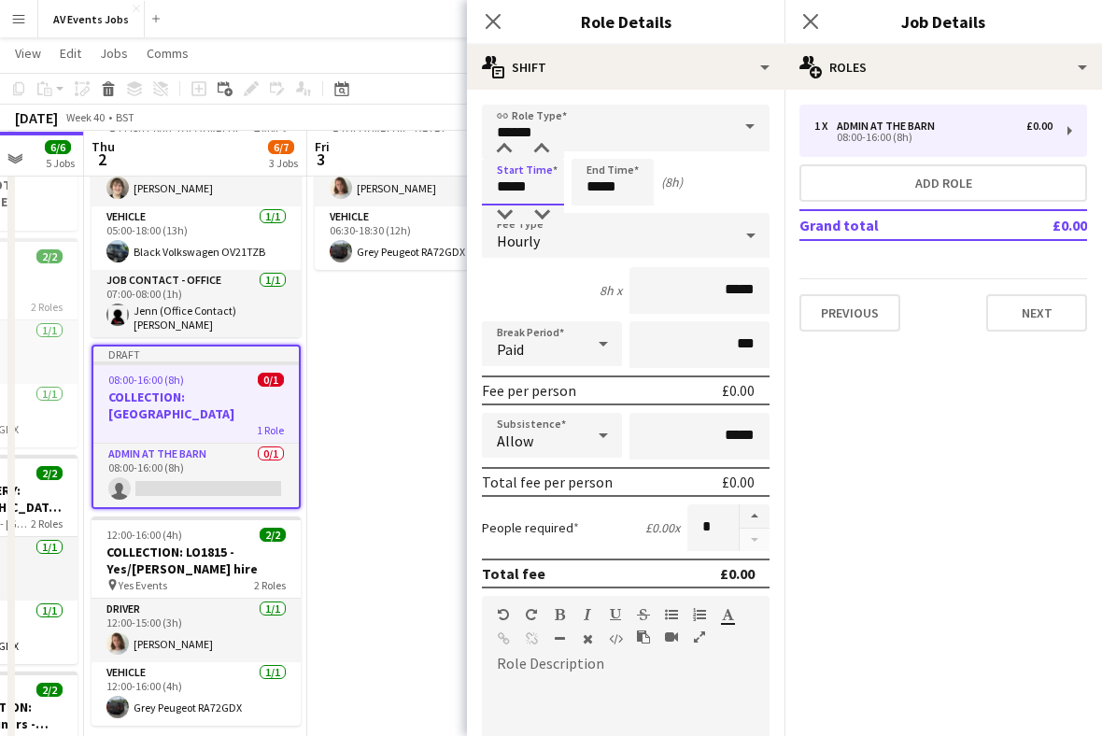
click at [496, 158] on div at bounding box center [504, 149] width 37 height 19
click at [509, 157] on div at bounding box center [504, 149] width 37 height 19
click at [515, 155] on div at bounding box center [504, 149] width 37 height 19
click at [519, 150] on div at bounding box center [504, 149] width 37 height 19
click at [510, 147] on div at bounding box center [504, 149] width 37 height 19
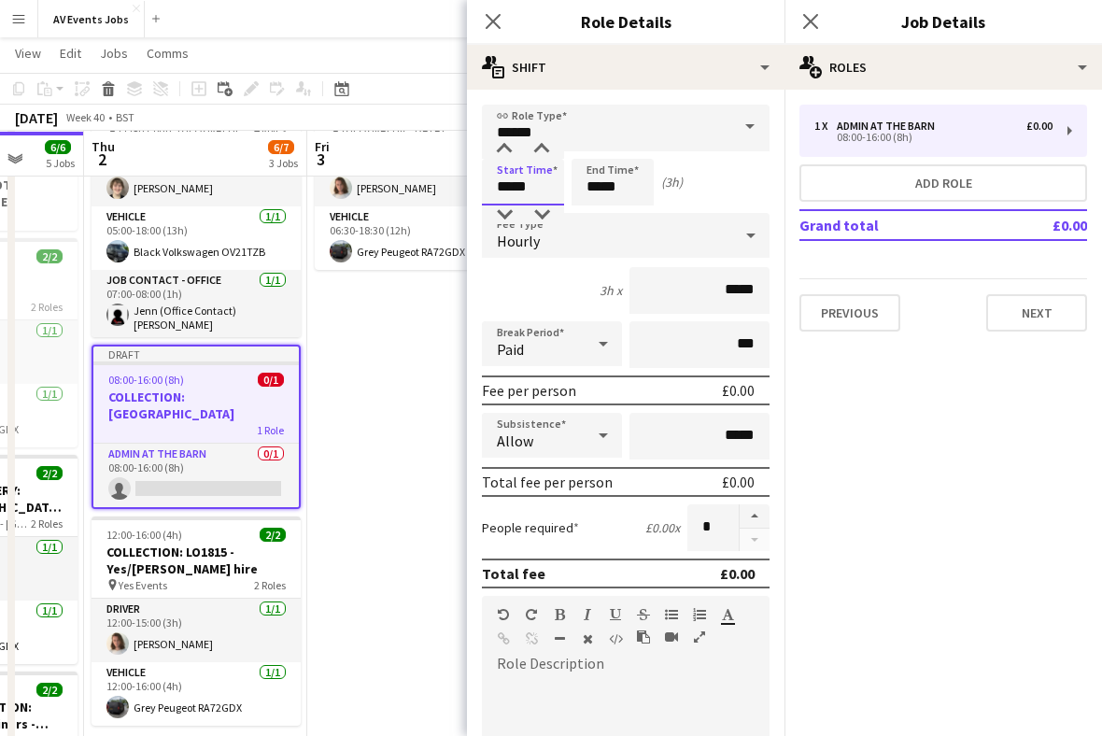
click at [503, 150] on div at bounding box center [504, 149] width 37 height 19
click at [503, 143] on div at bounding box center [504, 149] width 37 height 19
click at [605, 184] on input "*****" at bounding box center [613, 182] width 82 height 47
click at [515, 182] on input "*****" at bounding box center [523, 182] width 82 height 47
click at [501, 211] on div at bounding box center [504, 214] width 37 height 19
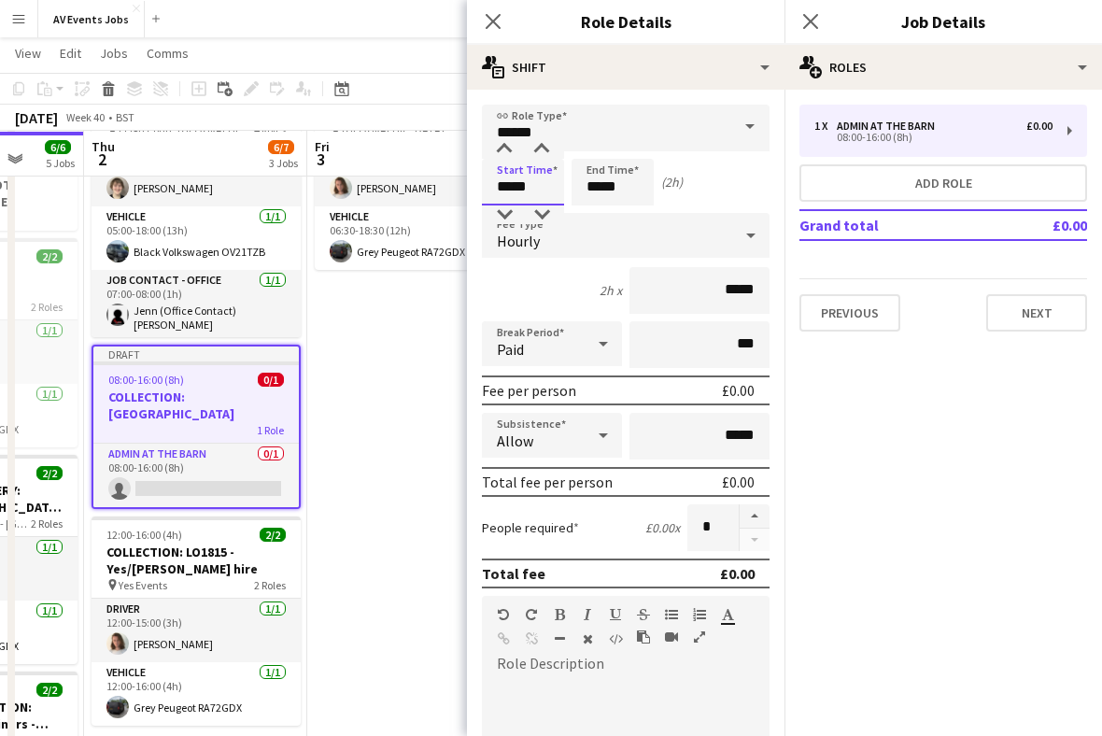
click at [509, 219] on div at bounding box center [504, 214] width 37 height 19
click at [511, 217] on div at bounding box center [504, 214] width 37 height 19
click at [513, 219] on div at bounding box center [504, 214] width 37 height 19
type input "*****"
click at [600, 191] on input "*****" at bounding box center [613, 182] width 82 height 47
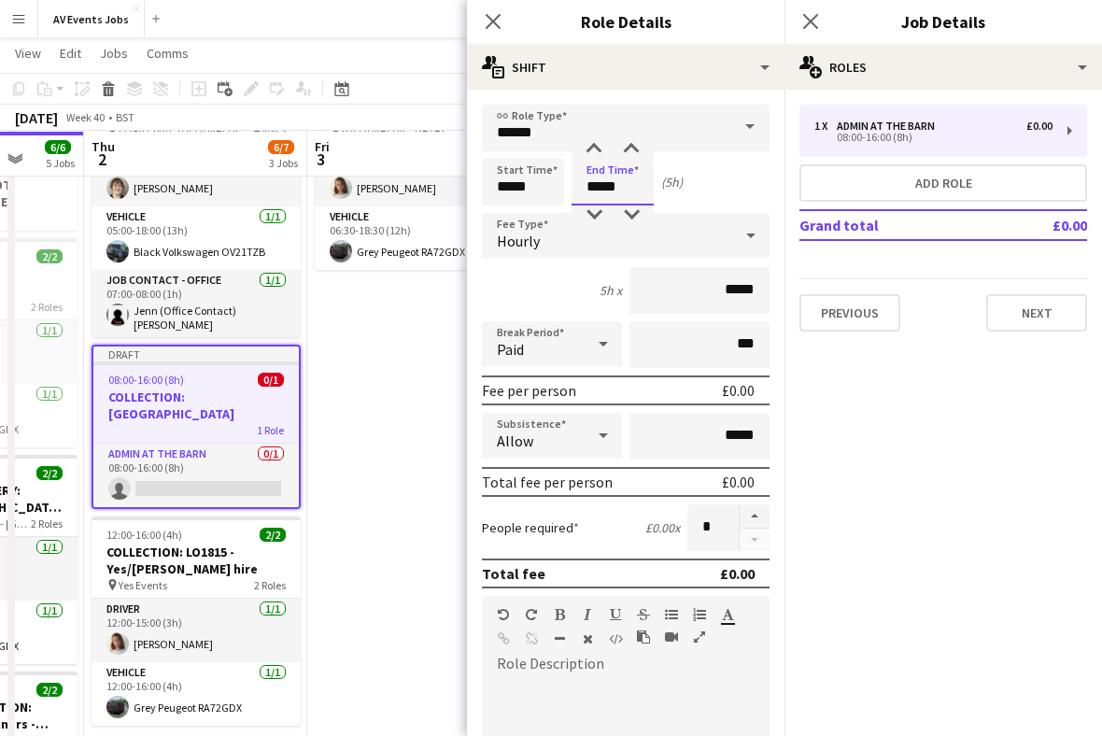
click at [596, 211] on div at bounding box center [593, 214] width 37 height 19
click at [599, 218] on div at bounding box center [593, 214] width 37 height 19
click at [600, 217] on div at bounding box center [593, 214] width 37 height 19
click at [595, 220] on div at bounding box center [593, 214] width 37 height 19
type input "*****"
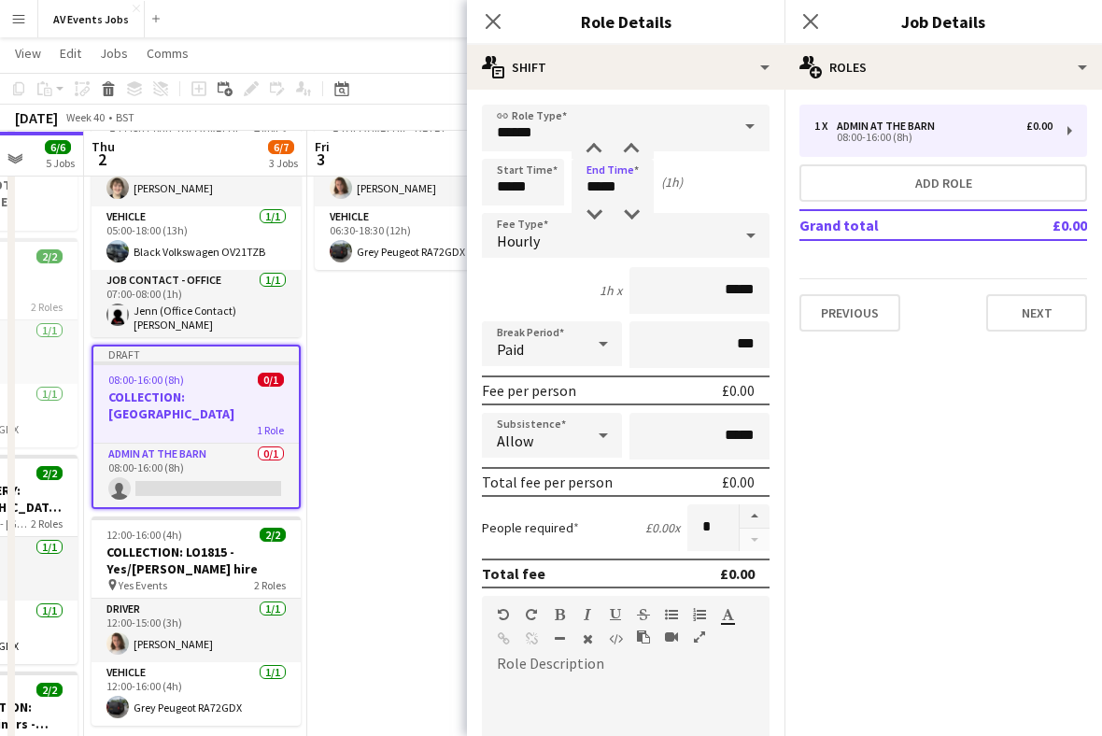
click at [619, 534] on div "People required £0.00 x *" at bounding box center [626, 527] width 288 height 47
click at [612, 532] on div "People required £0.00 x *" at bounding box center [626, 527] width 288 height 47
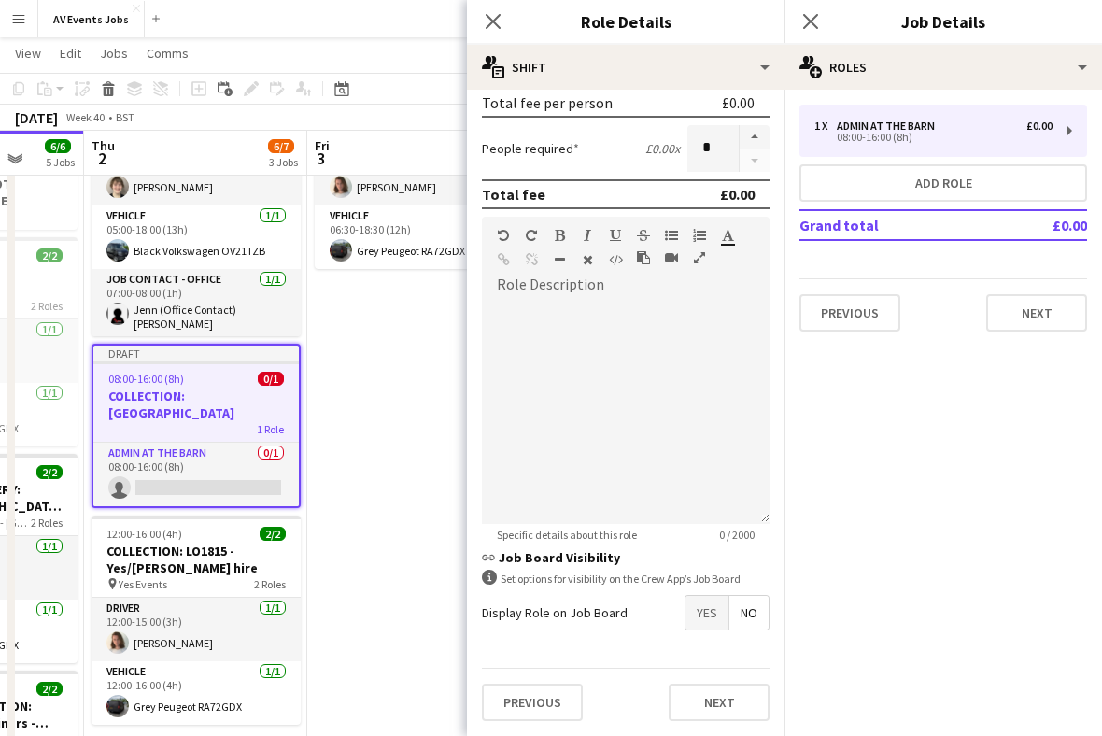
scroll to position [386, 0]
click at [551, 700] on button "Previous" at bounding box center [532, 702] width 101 height 37
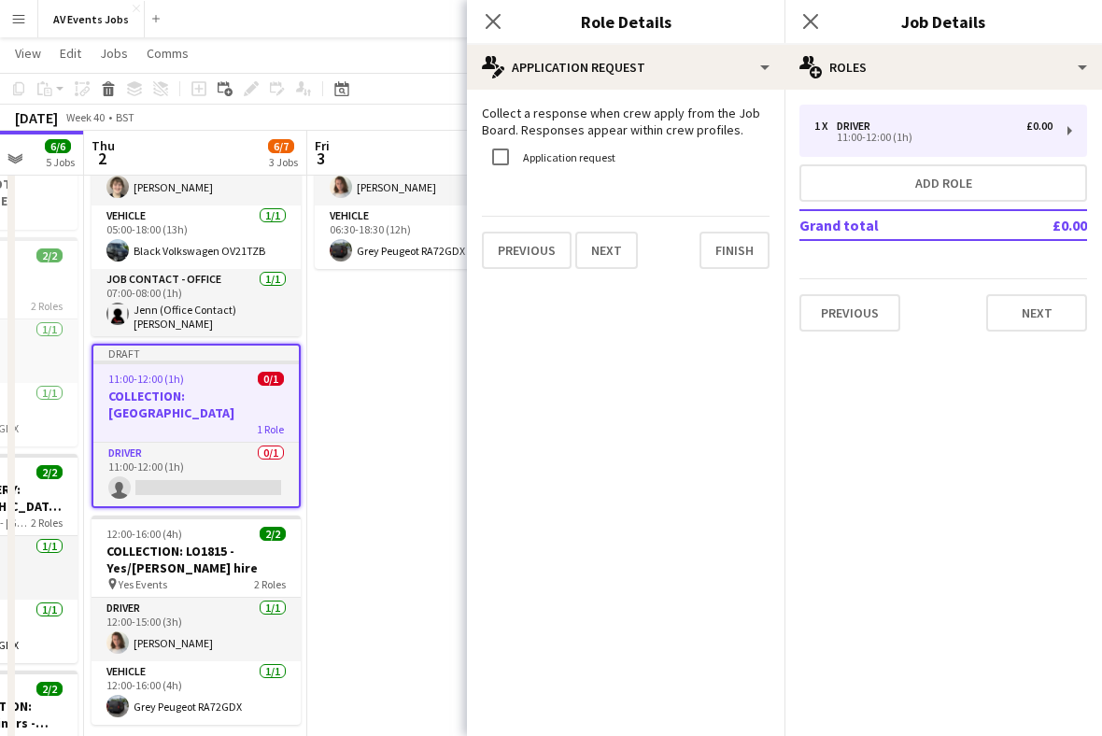
click at [723, 241] on button "Finish" at bounding box center [735, 250] width 70 height 37
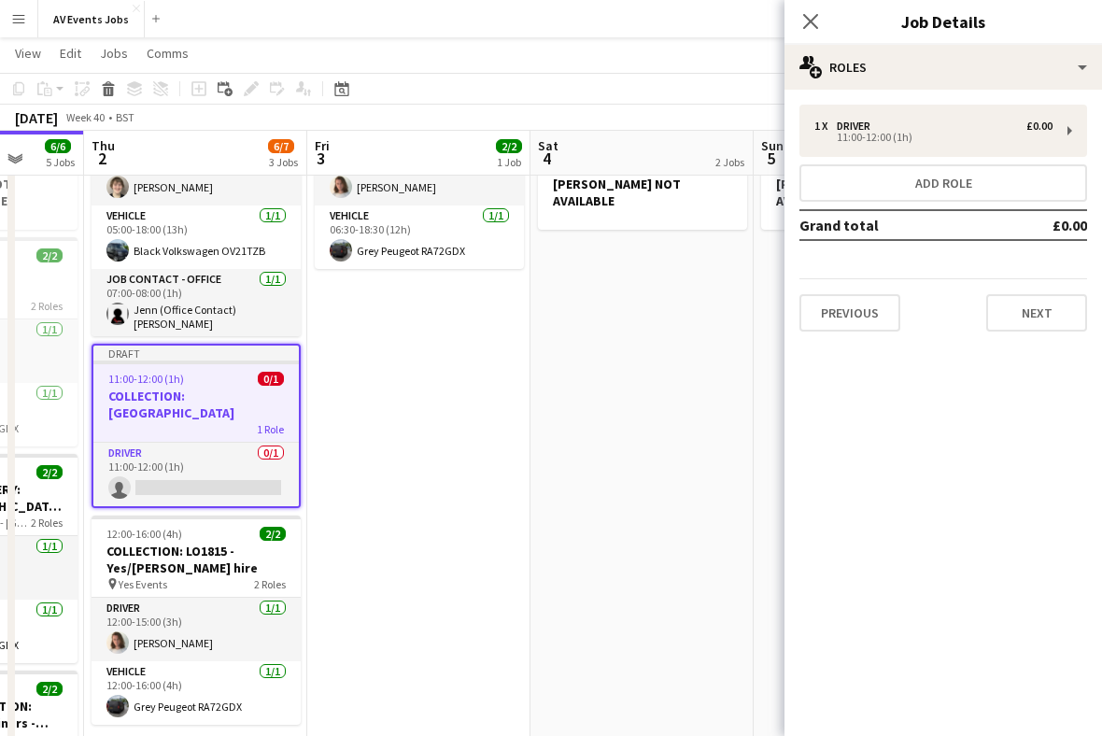
click at [1043, 313] on button "Next" at bounding box center [1036, 312] width 101 height 37
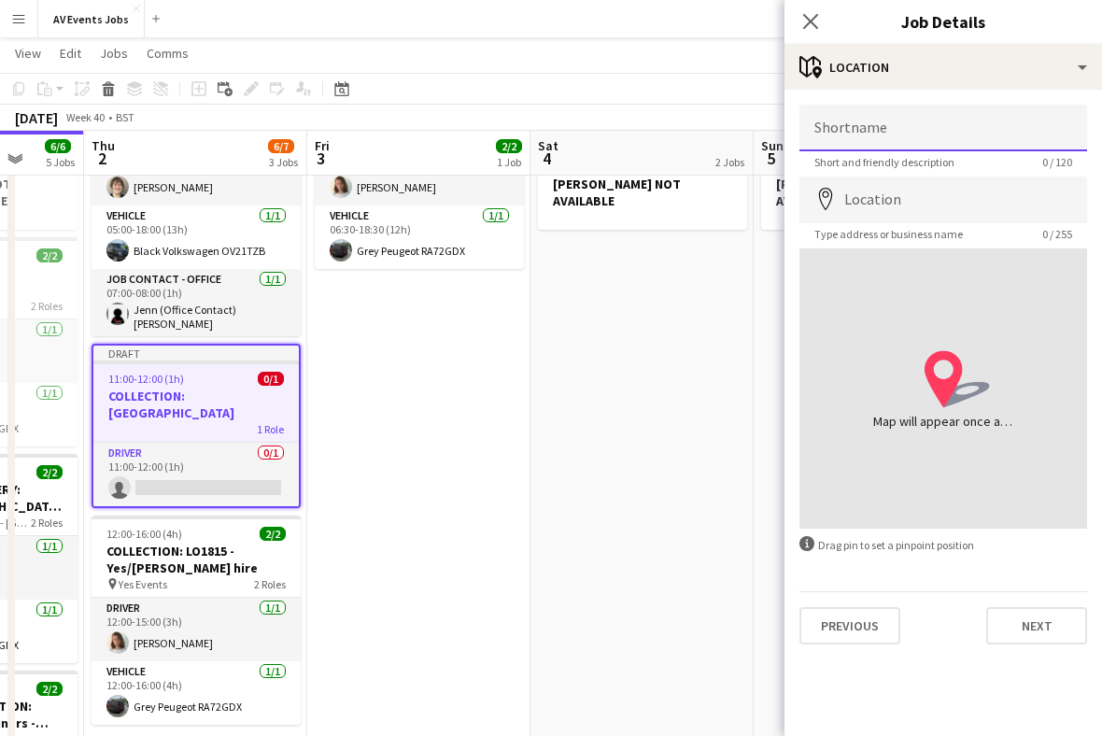
click at [816, 134] on input "Shortname" at bounding box center [944, 128] width 288 height 47
type input "**********"
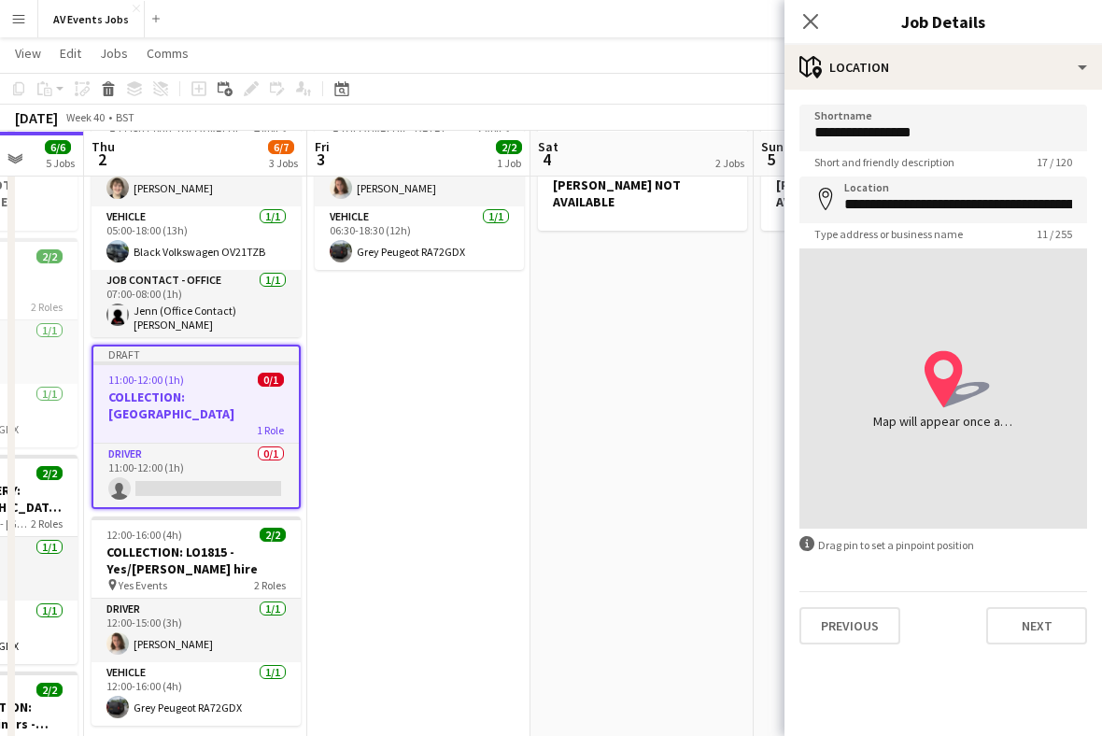
scroll to position [157, 0]
type input "**********"
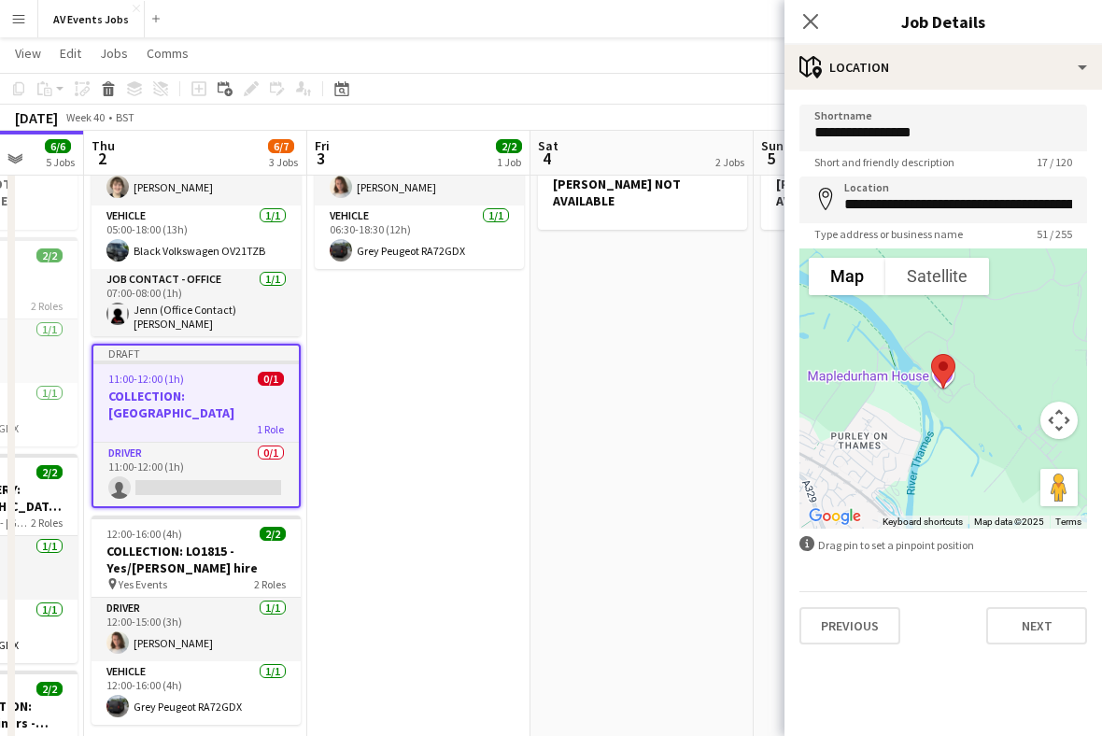
click at [1043, 632] on button "Next" at bounding box center [1036, 625] width 101 height 37
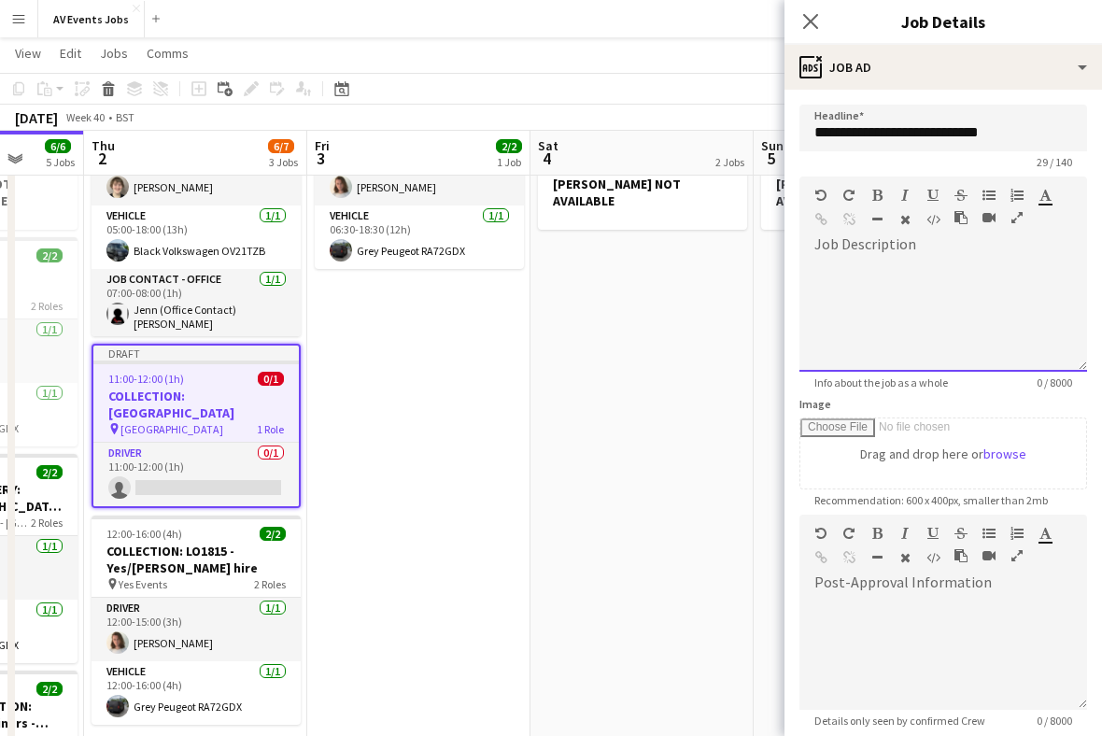
click at [942, 280] on div at bounding box center [944, 316] width 288 height 112
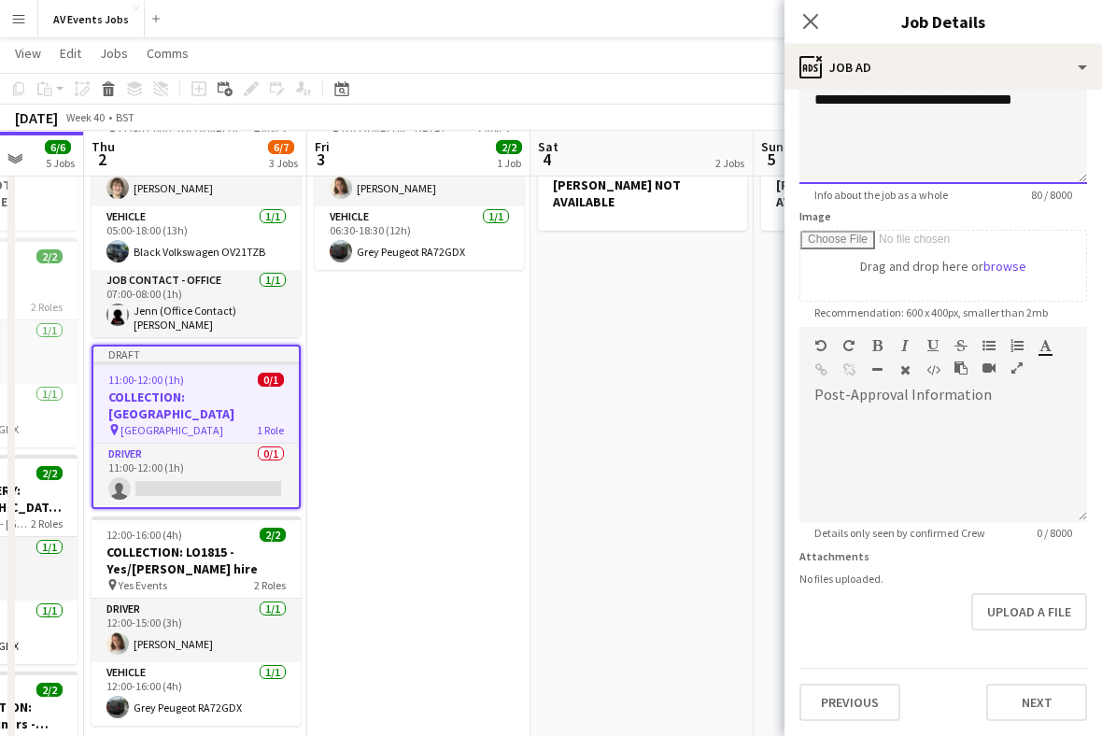
scroll to position [190, 0]
click at [922, 609] on div "Upload a file" at bounding box center [944, 611] width 288 height 37
click at [1035, 688] on button "Next" at bounding box center [1036, 702] width 101 height 37
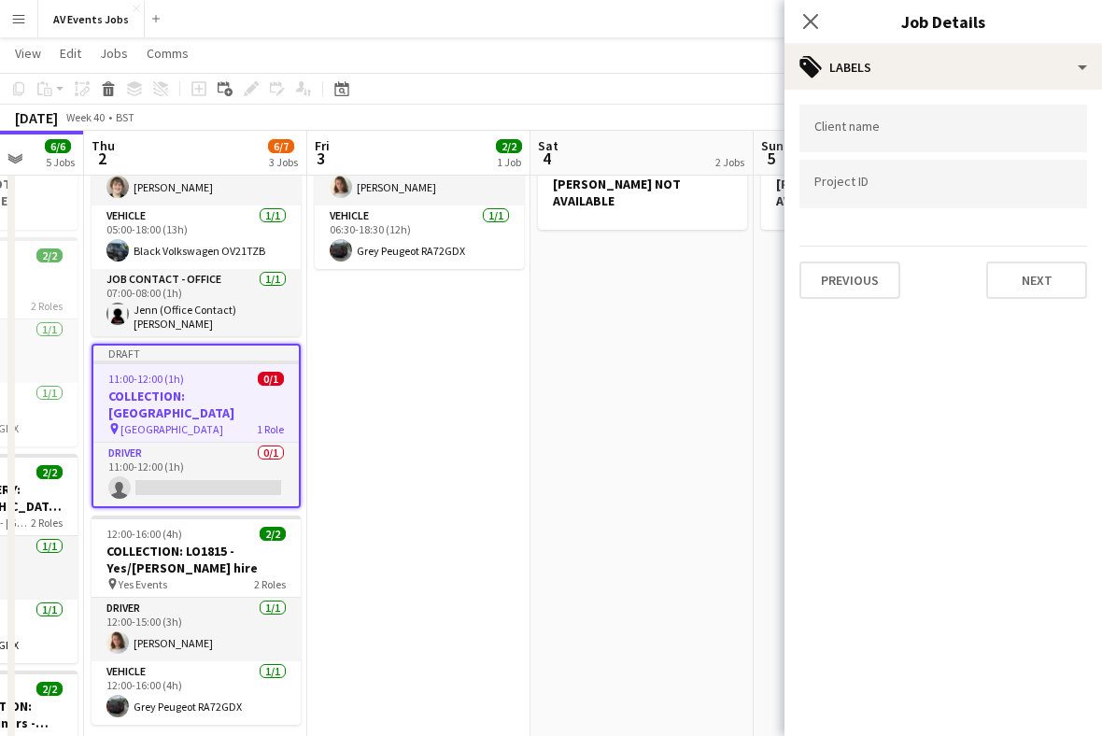
scroll to position [0, 0]
click at [813, 139] on div at bounding box center [944, 129] width 288 height 48
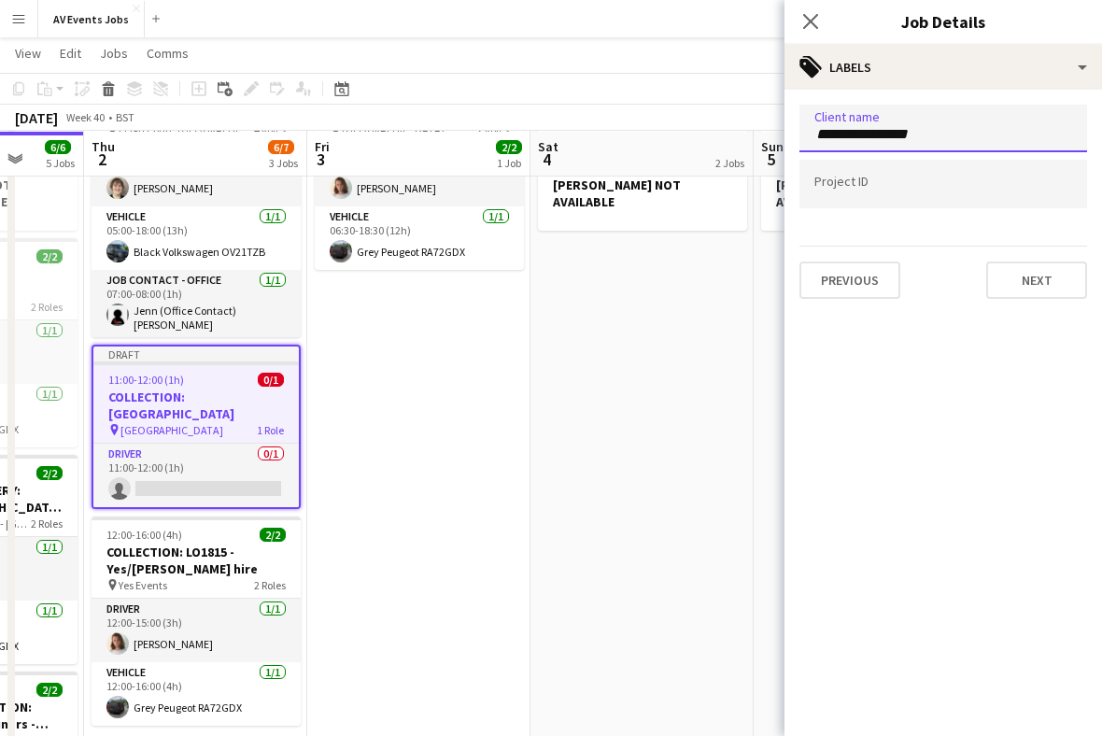
type input "**********"
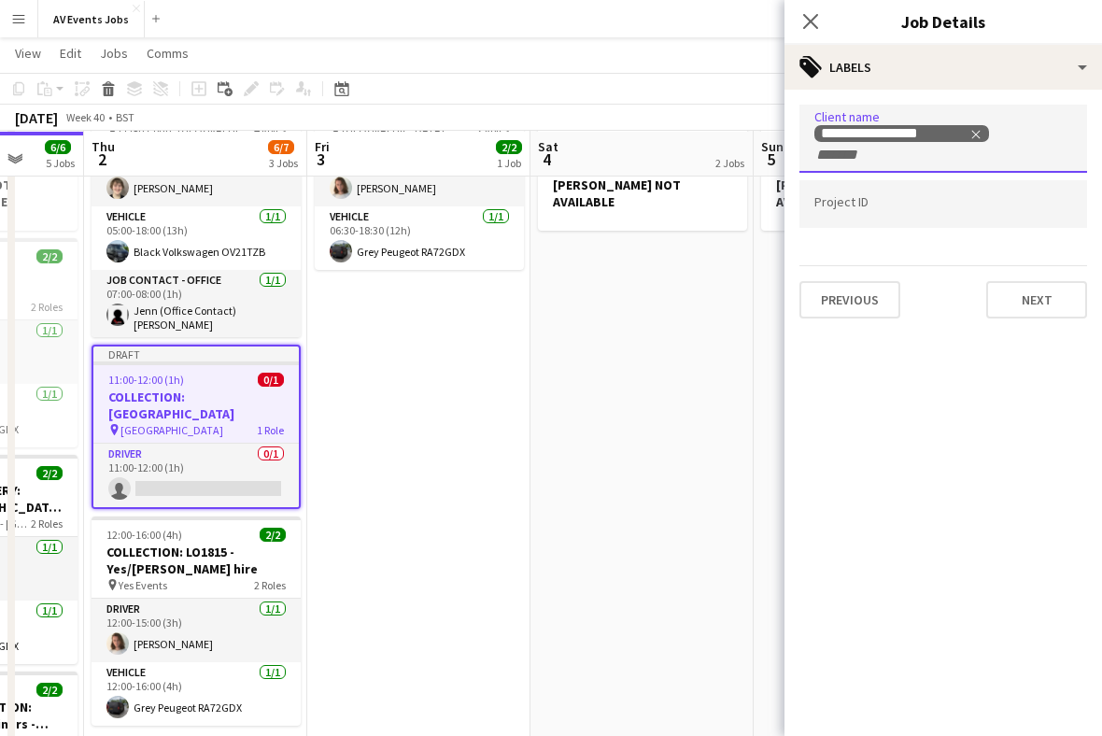
click at [1039, 305] on button "Next" at bounding box center [1036, 299] width 101 height 37
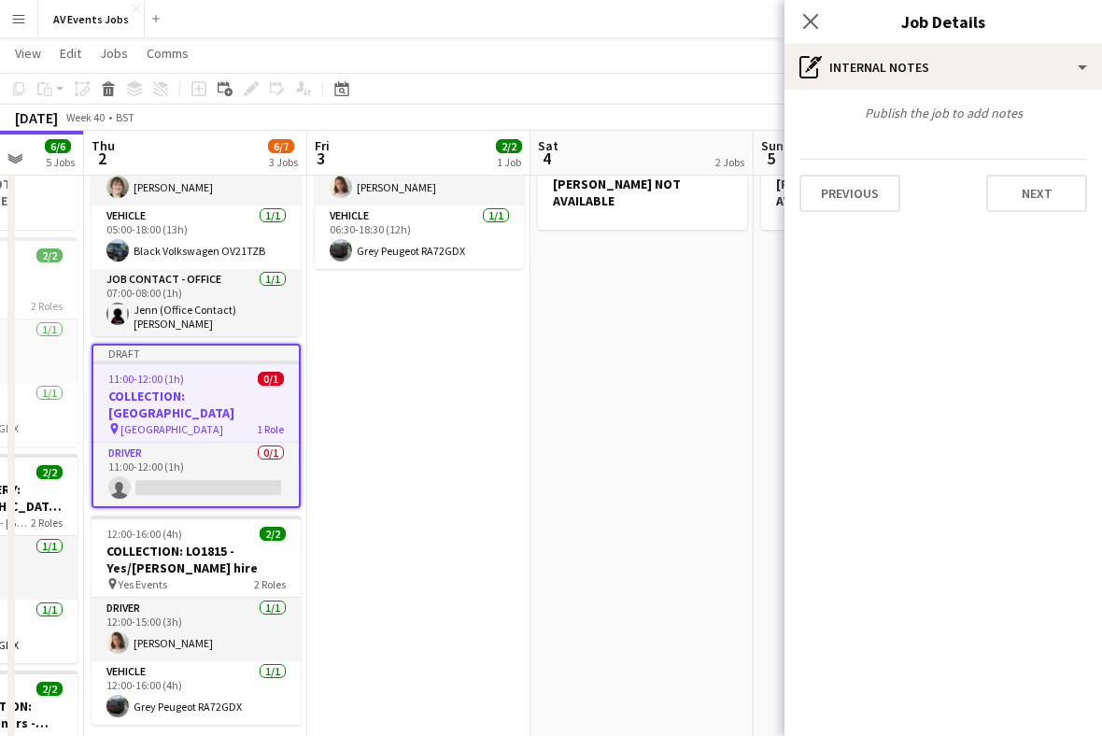
click at [1024, 198] on button "Next" at bounding box center [1036, 193] width 101 height 37
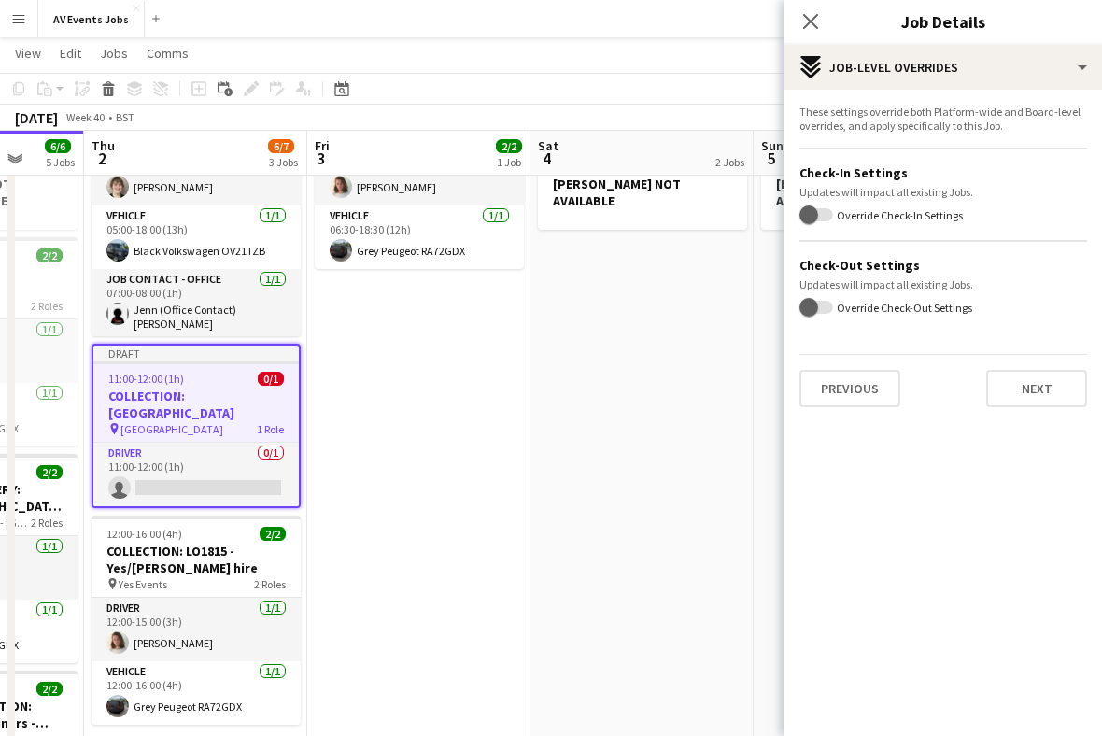
click at [1045, 397] on button "Next" at bounding box center [1036, 388] width 101 height 37
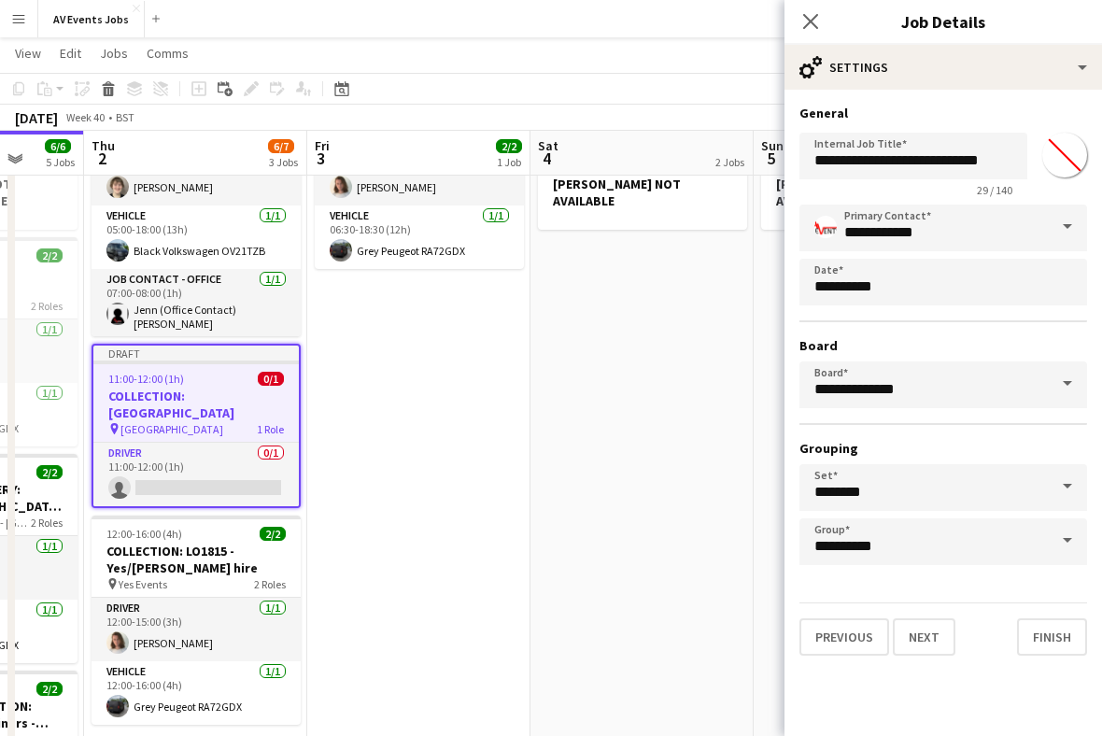
click at [1049, 637] on button "Finish" at bounding box center [1052, 636] width 70 height 37
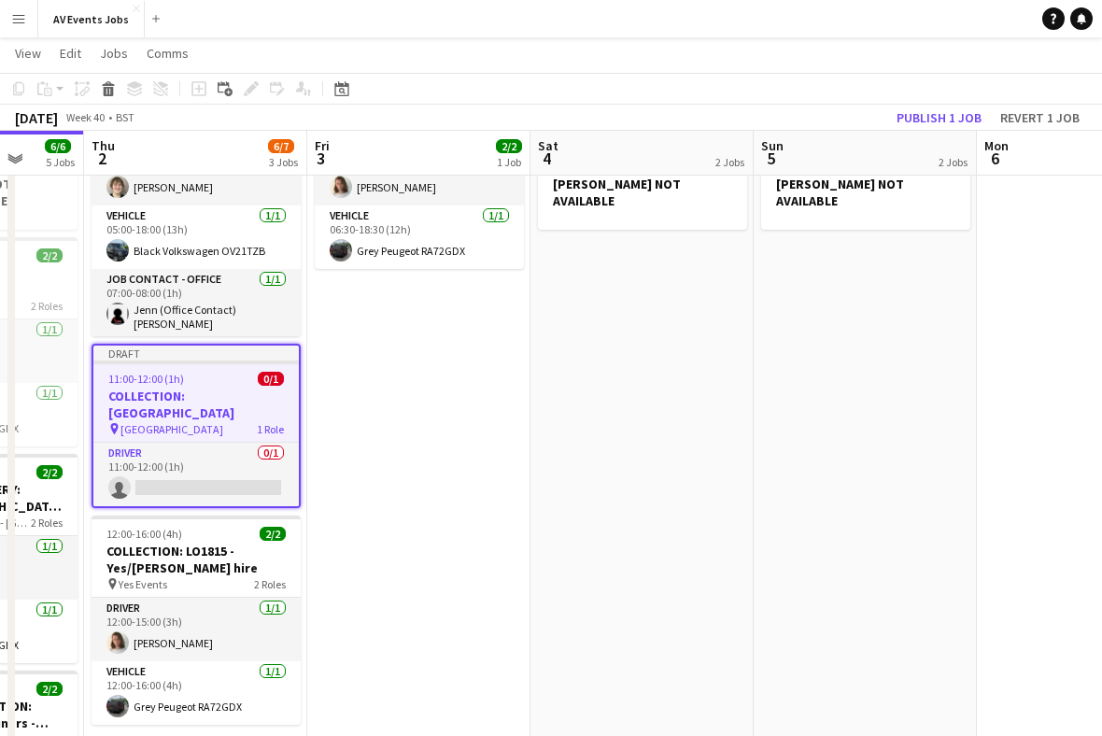
click at [943, 120] on button "Publish 1 job" at bounding box center [939, 118] width 100 height 24
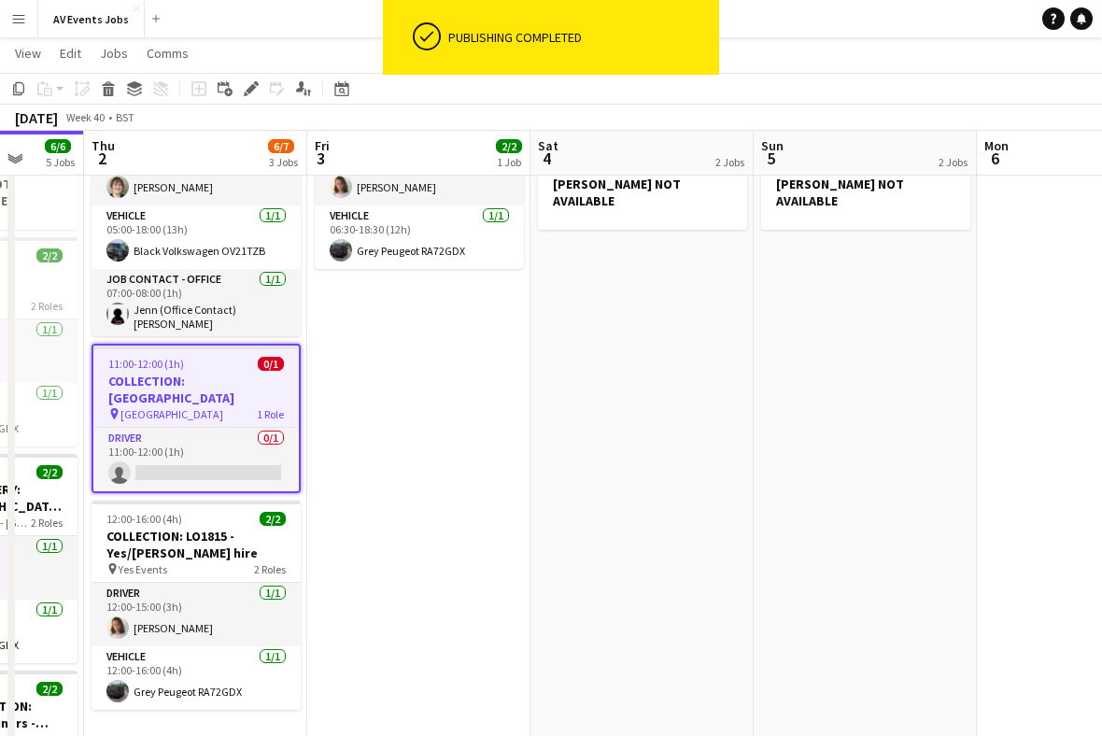
click at [205, 461] on app-card-role "Driver 0/1 11:00-12:00 (1h) single-neutral-actions" at bounding box center [195, 460] width 205 height 64
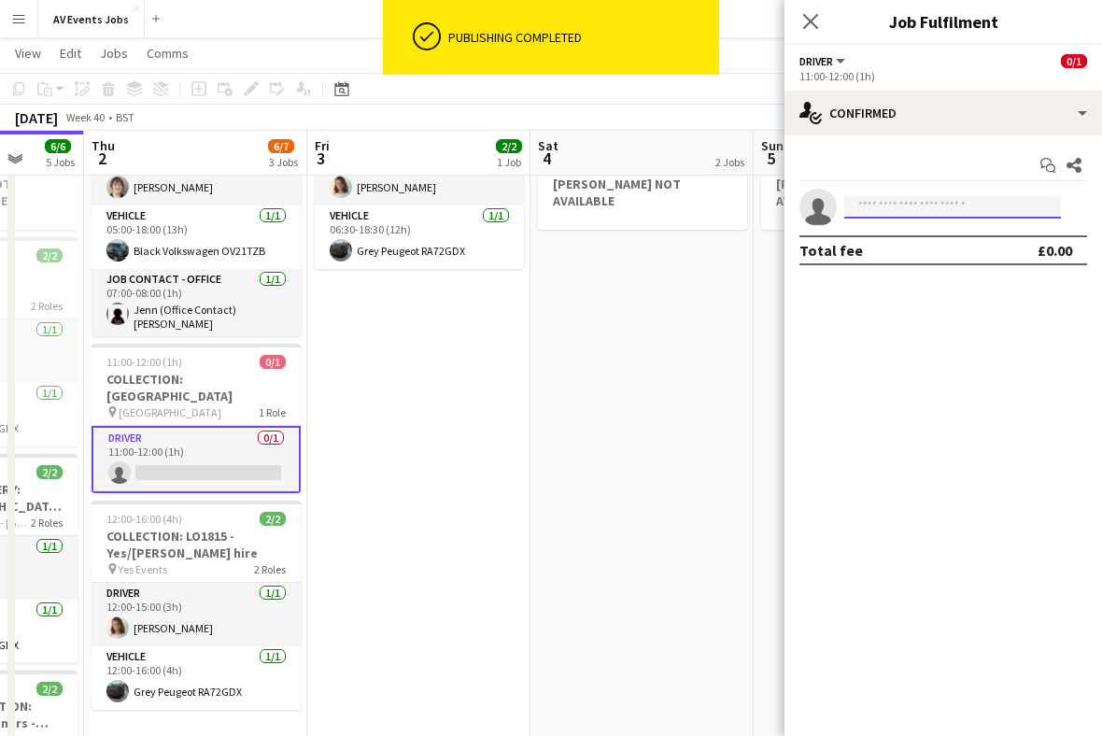
click at [945, 215] on input at bounding box center [952, 207] width 217 height 22
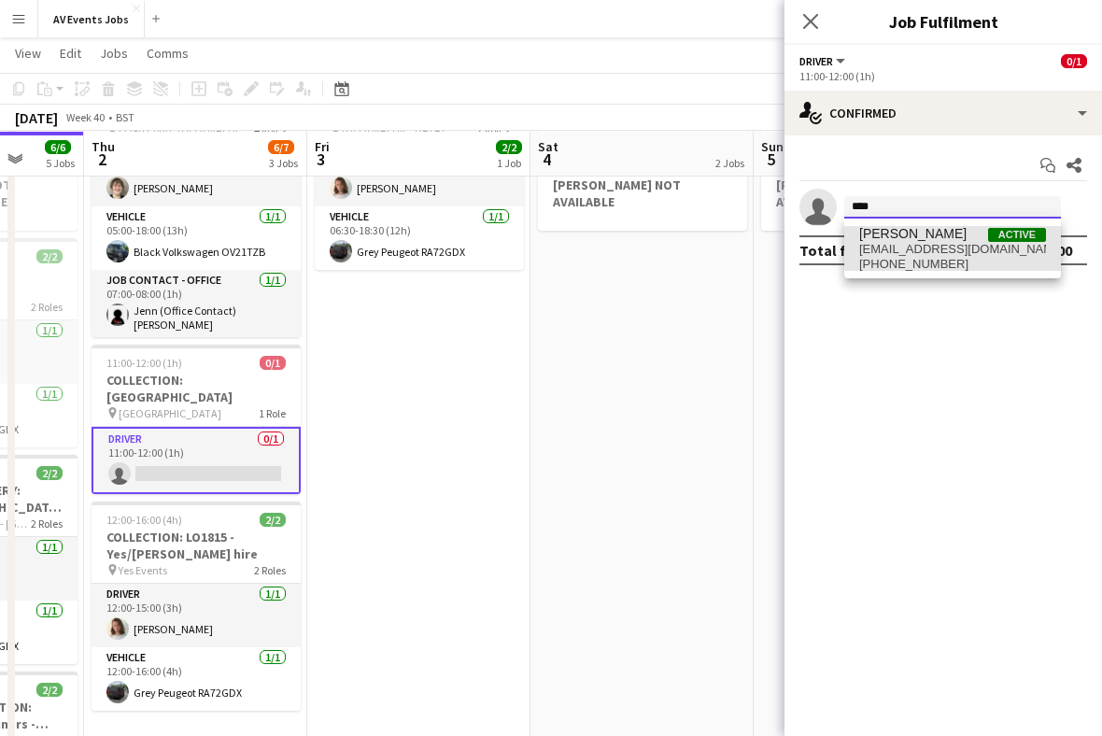
type input "****"
click at [966, 247] on span "jakedaysound@gmail.com" at bounding box center [952, 249] width 187 height 15
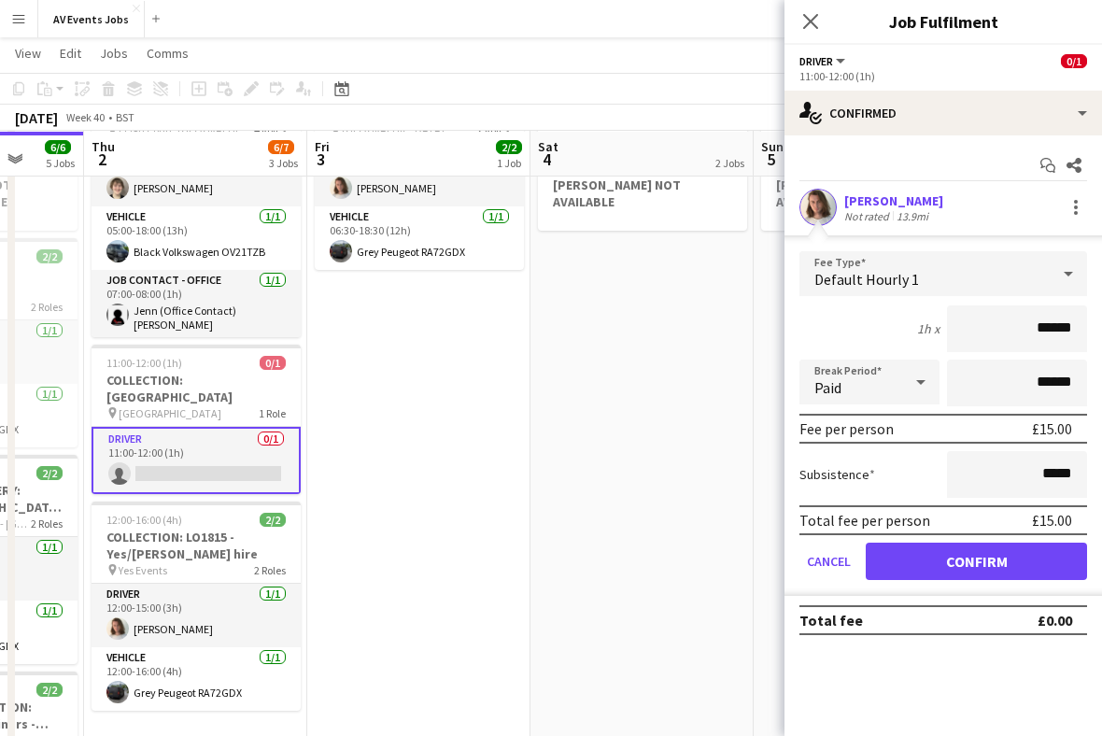
click at [1022, 568] on button "Confirm" at bounding box center [976, 561] width 221 height 37
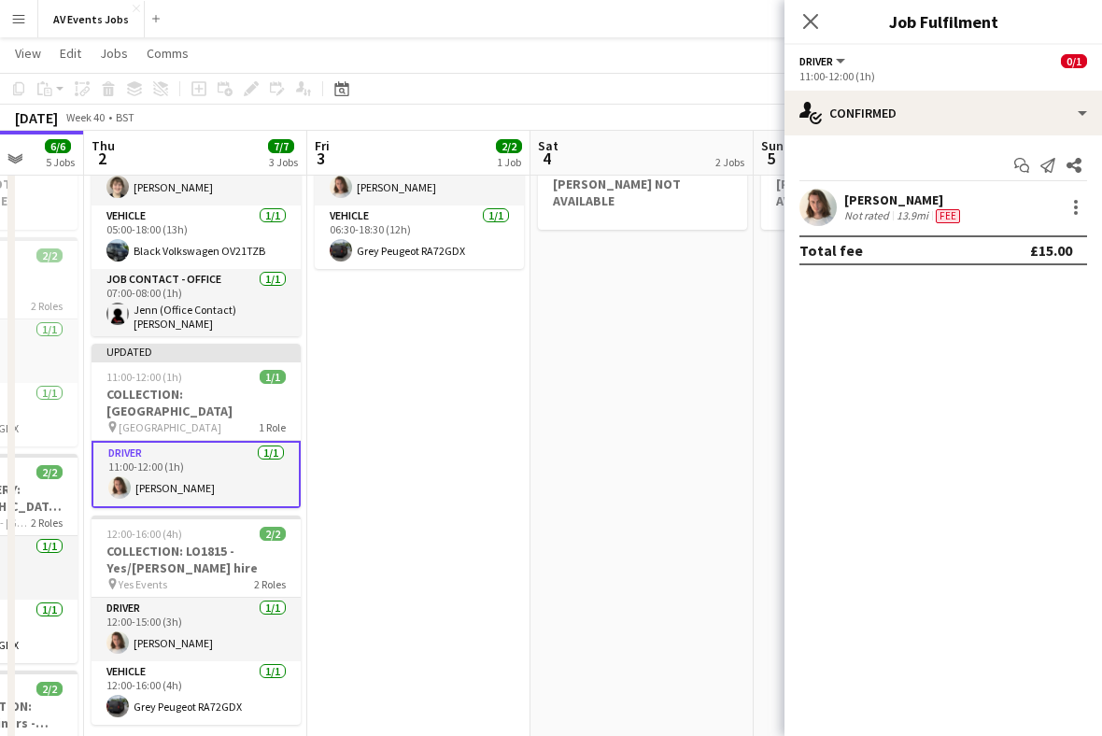
click at [781, 10] on app-navbar "Menu Boards Boards Boards All jobs Status Workforce Workforce My Workforce Recr…" at bounding box center [551, 18] width 1102 height 37
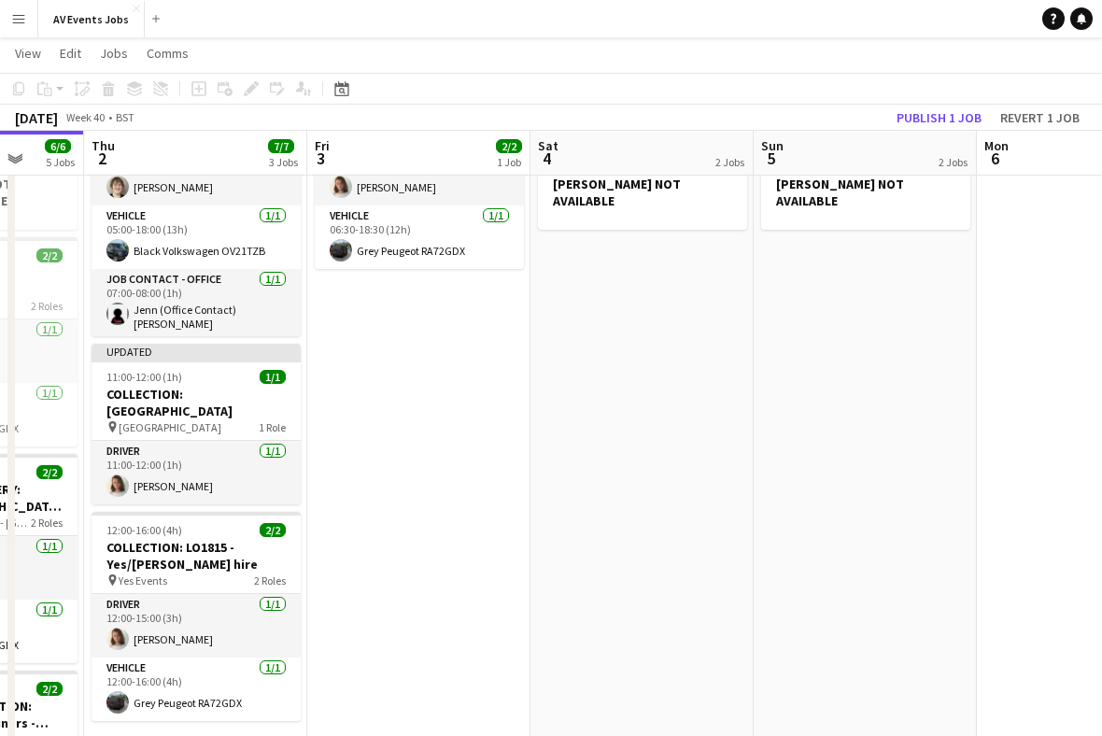
click at [229, 387] on h3 "COLLECTION: [GEOGRAPHIC_DATA]" at bounding box center [196, 403] width 209 height 34
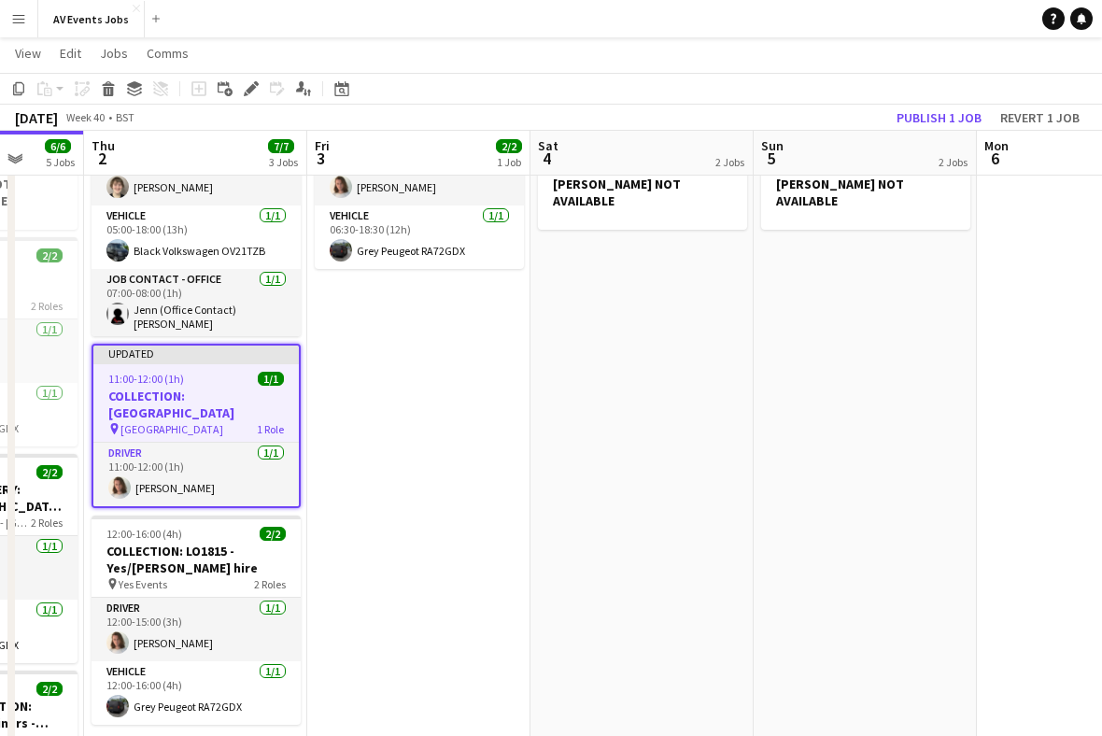
click at [940, 124] on button "Publish 1 job" at bounding box center [939, 118] width 100 height 24
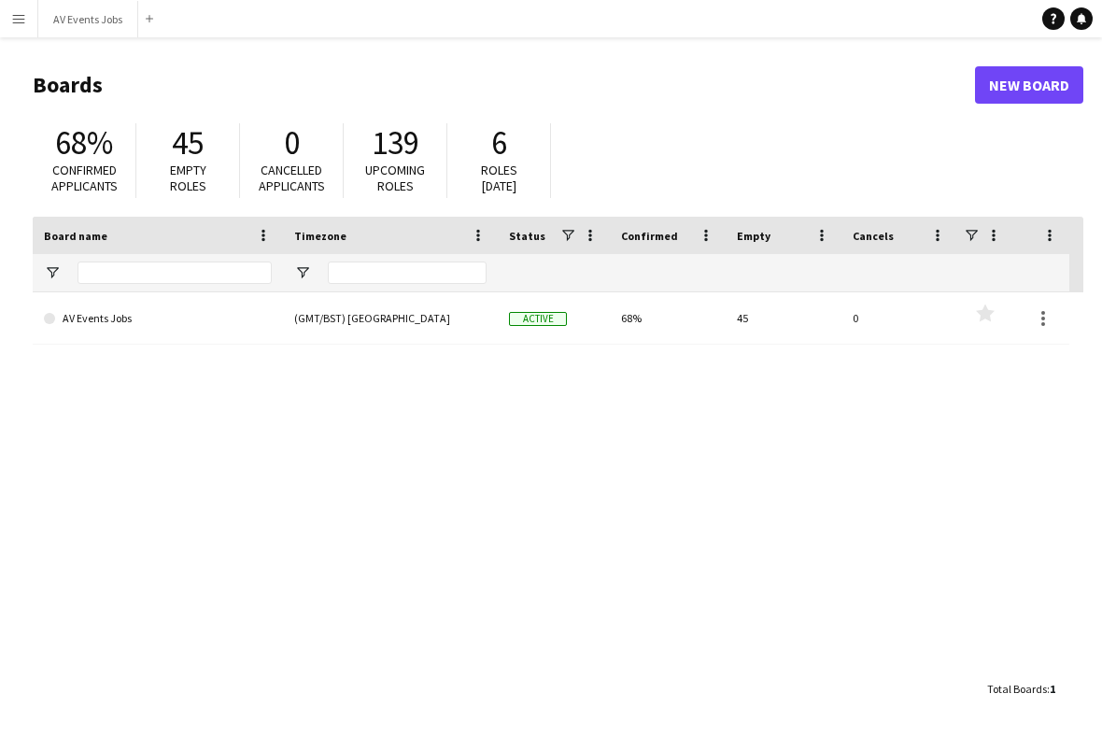
click at [187, 333] on link "AV Events Jobs" at bounding box center [158, 318] width 228 height 52
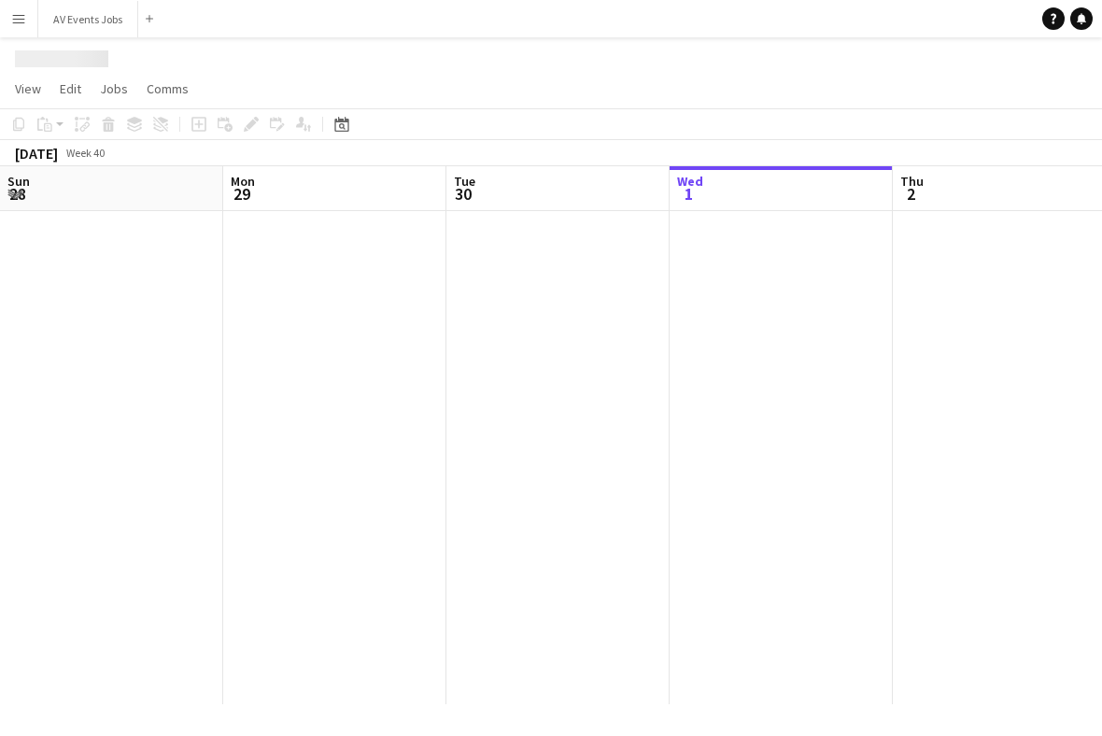
scroll to position [0, 446]
